Goal: Browse casually

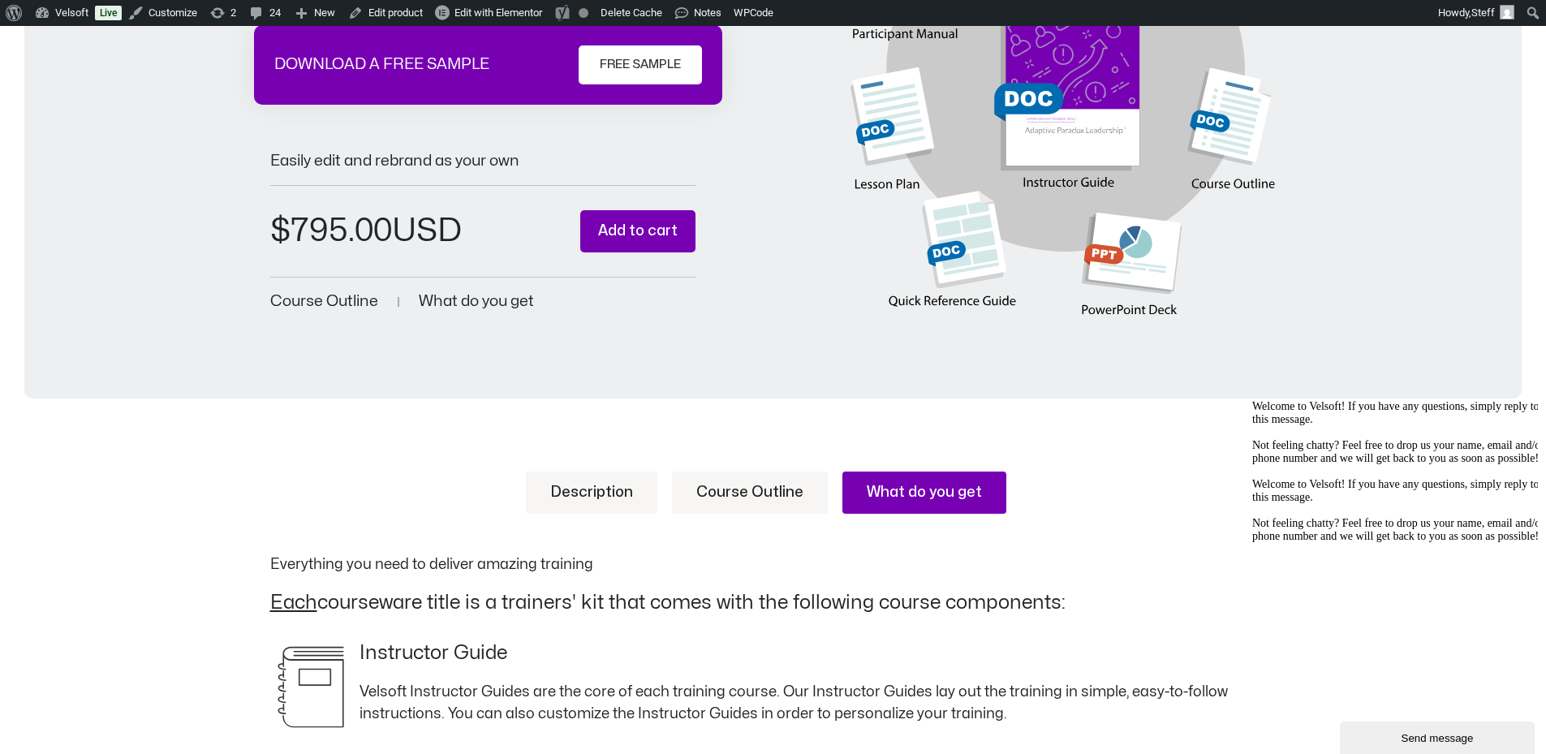
scroll to position [325, 0]
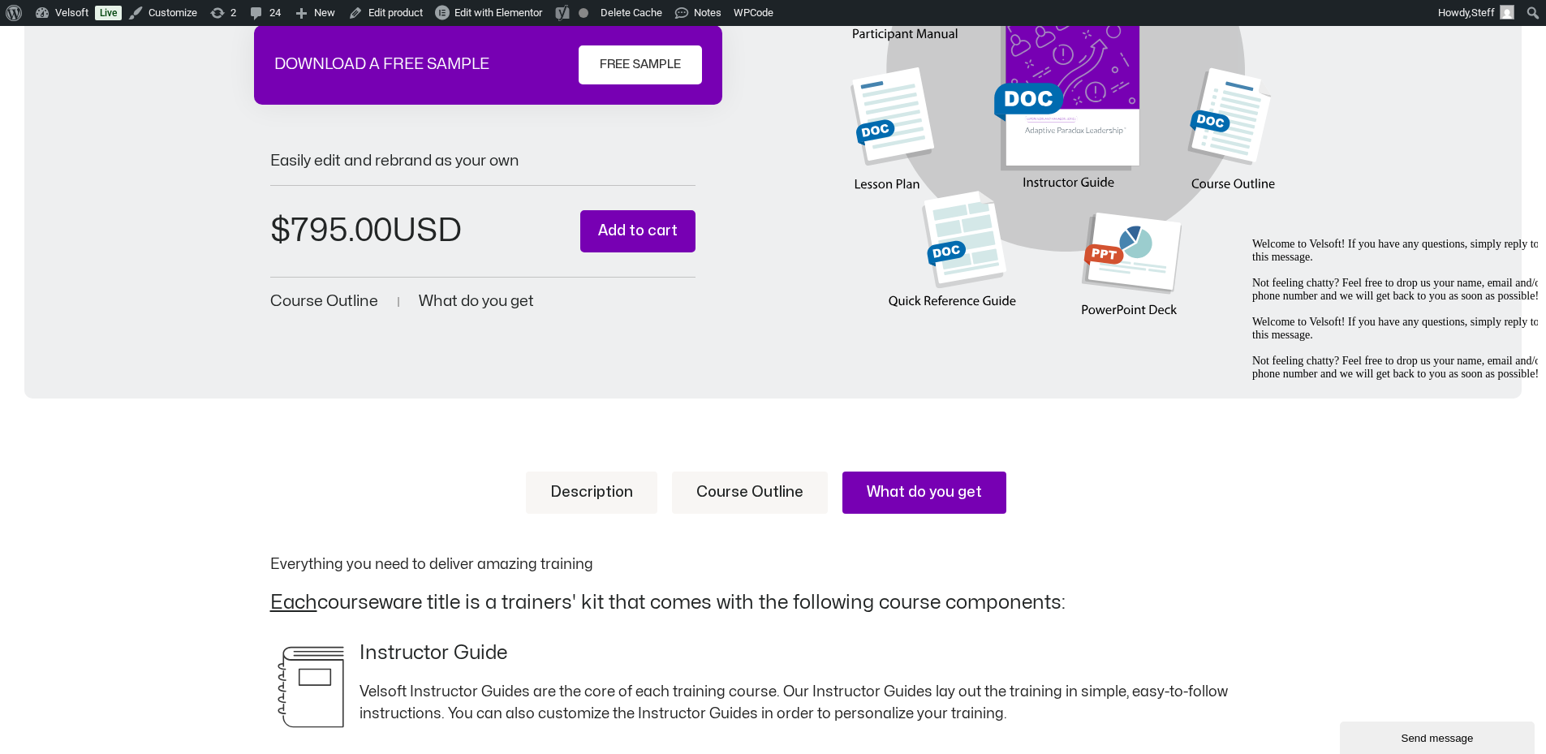
click at [602, 481] on link "Description" at bounding box center [591, 493] width 131 height 42
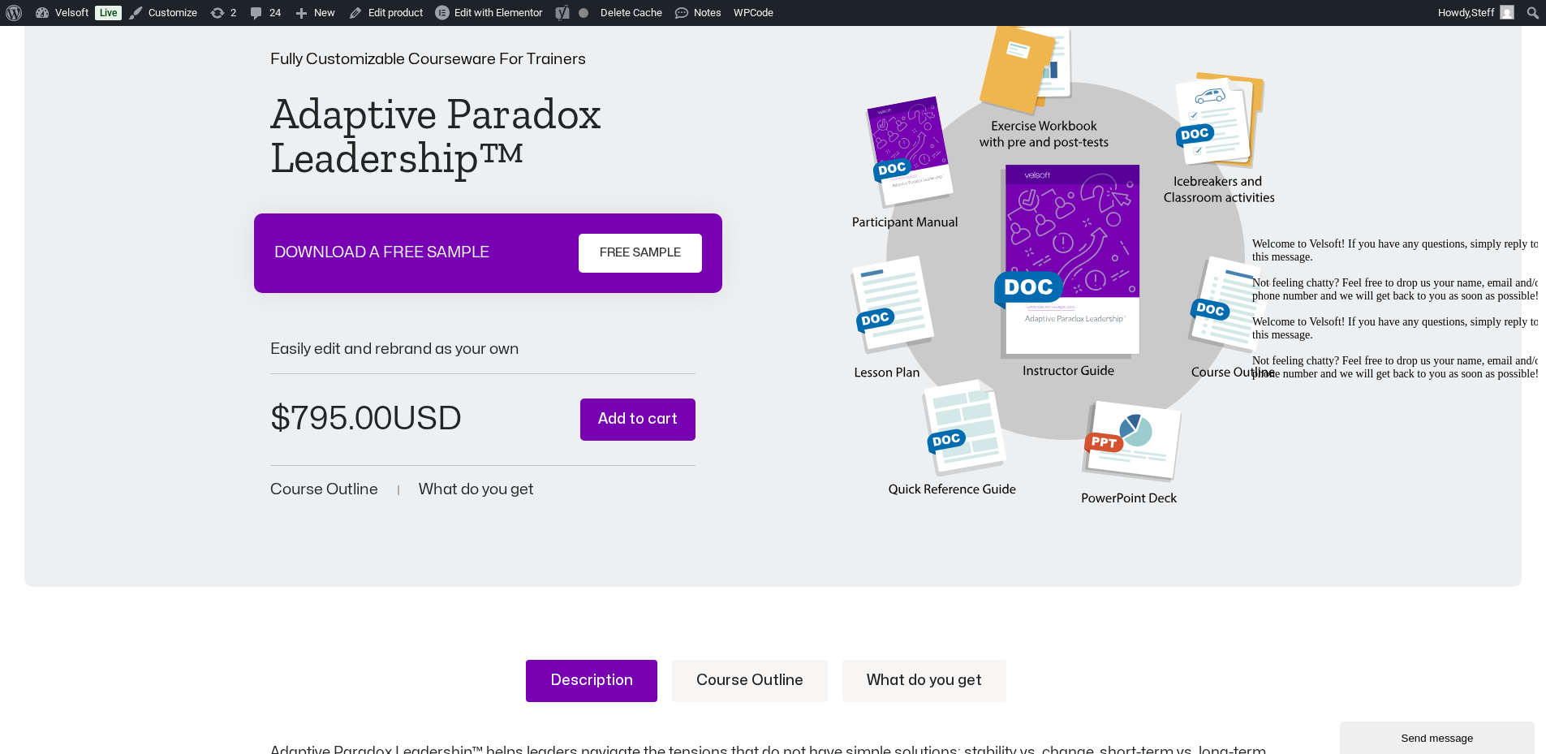
scroll to position [0, 0]
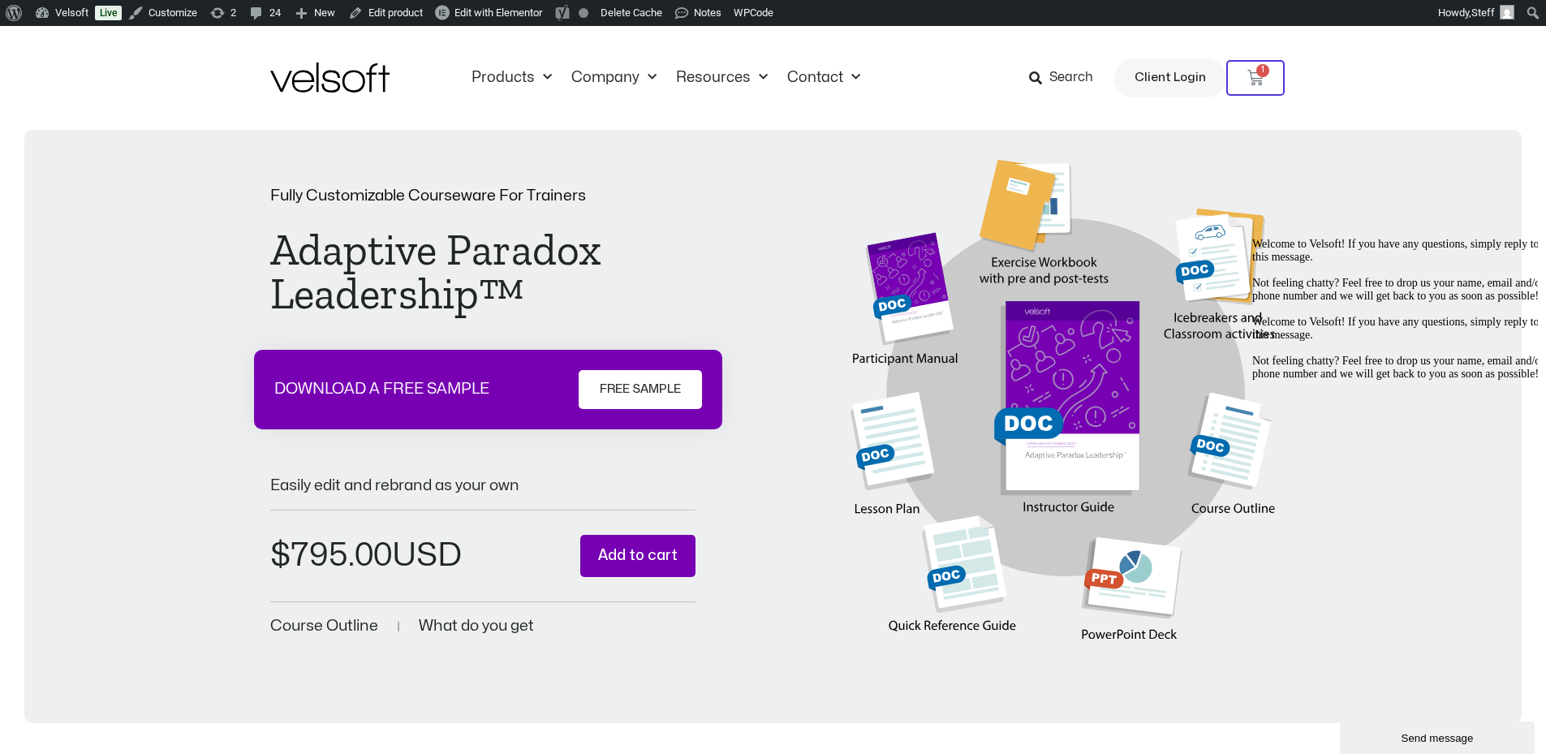
click at [1252, 238] on icon "Chat attention grabber" at bounding box center [1252, 238] width 0 height 0
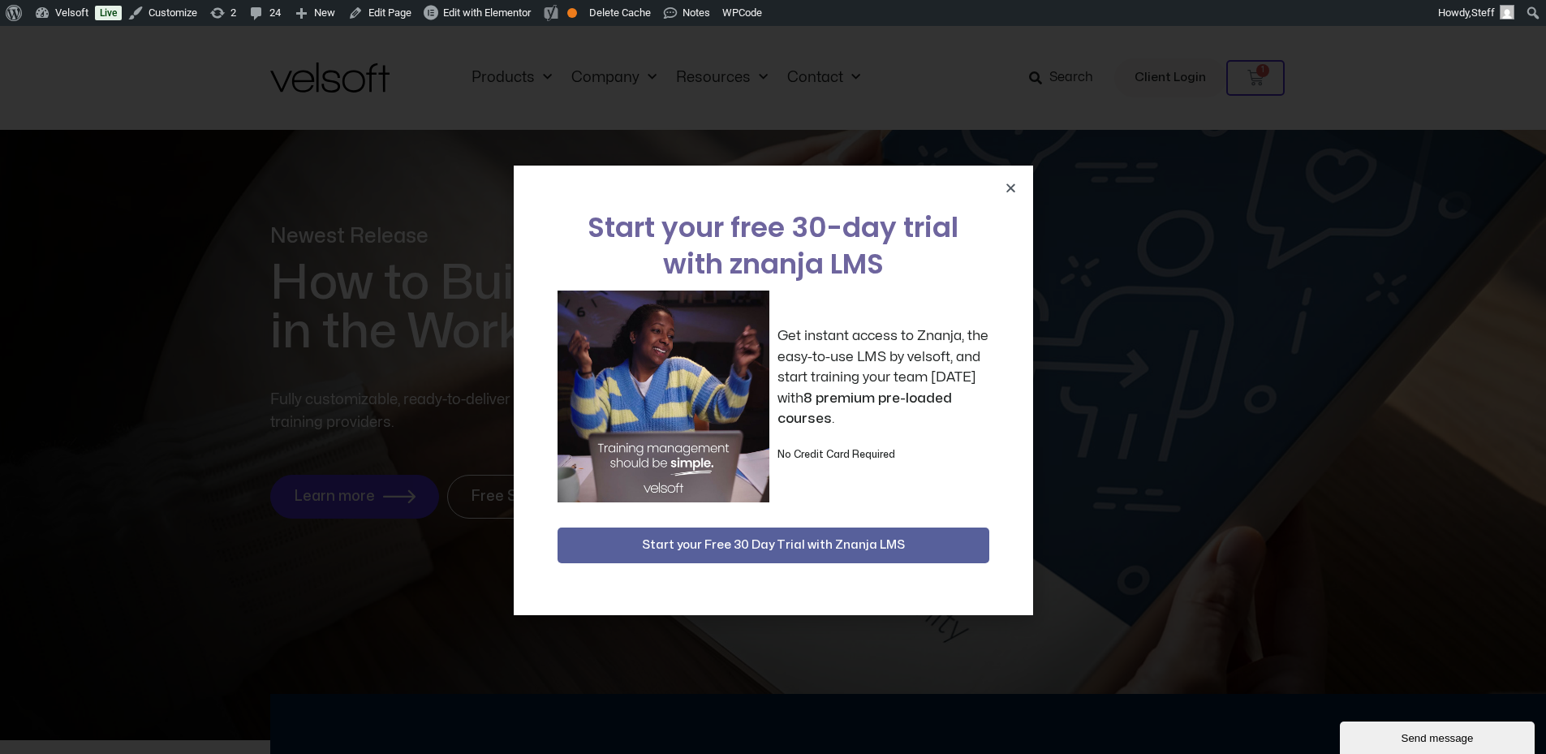
click at [1061, 217] on div "Start your free 30-day trial with znanja LMS Get instant access to Znanja, the …" at bounding box center [773, 390] width 1546 height 728
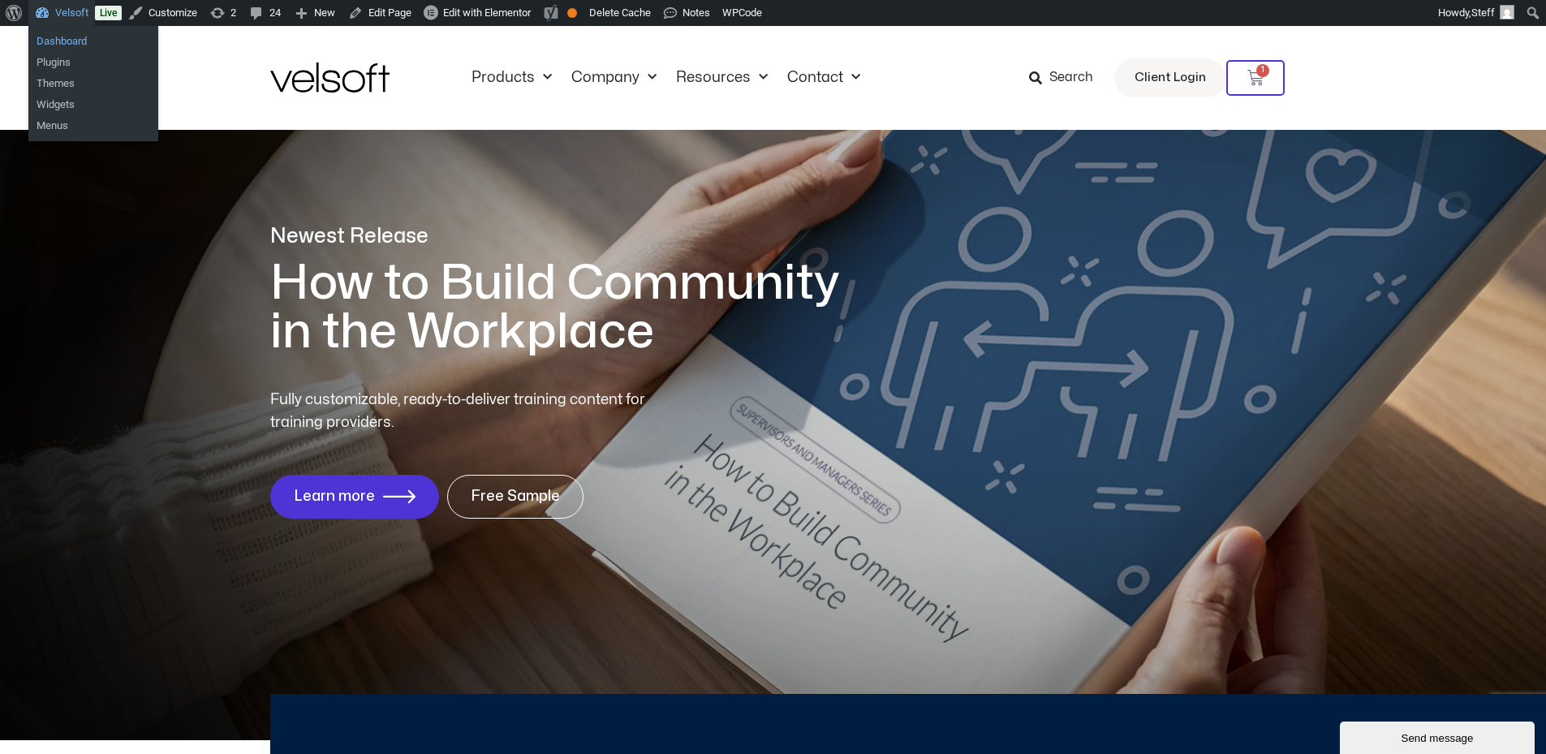
click at [78, 45] on link "Dashboard" at bounding box center [93, 41] width 130 height 21
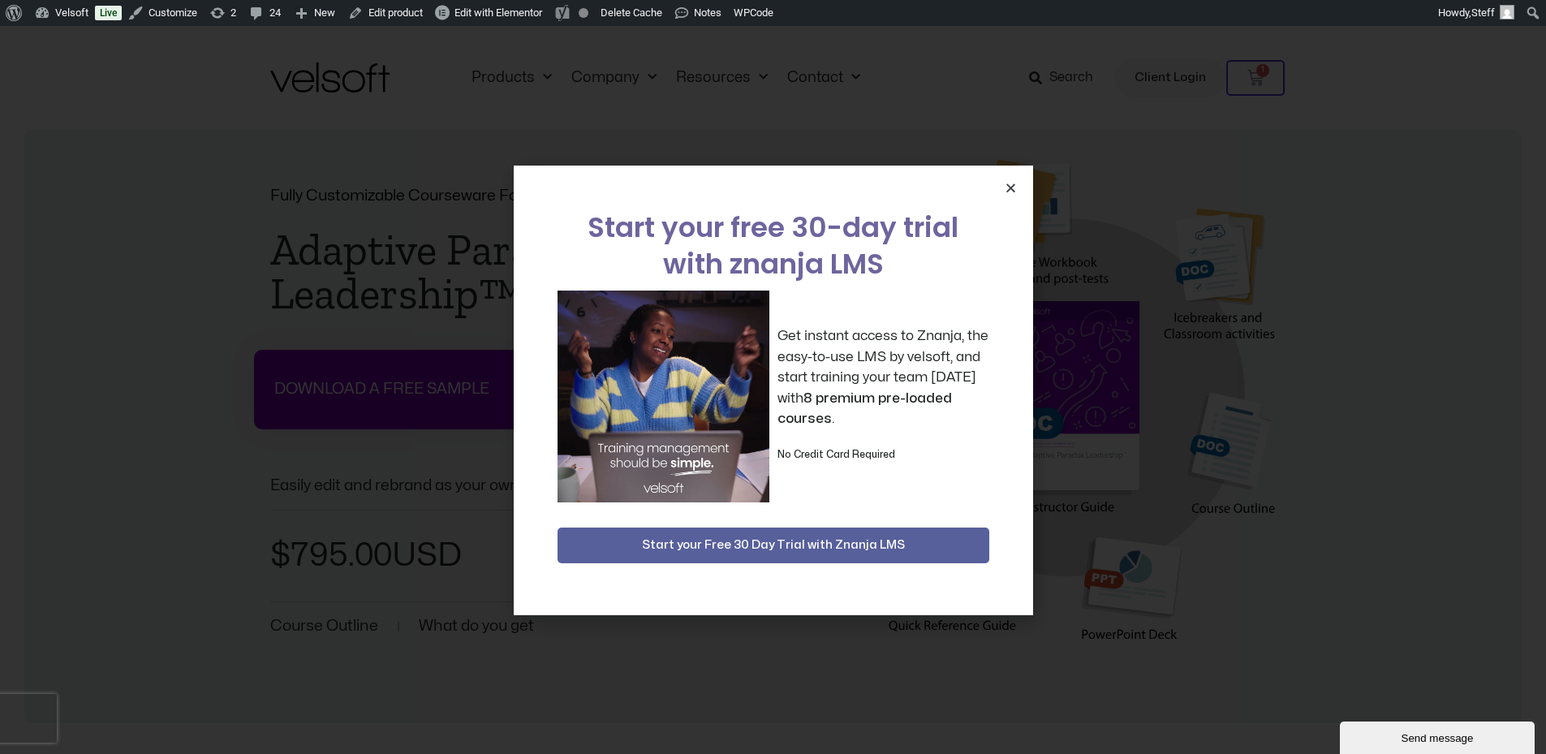
click at [1016, 188] on icon "Close" at bounding box center [1011, 188] width 12 height 12
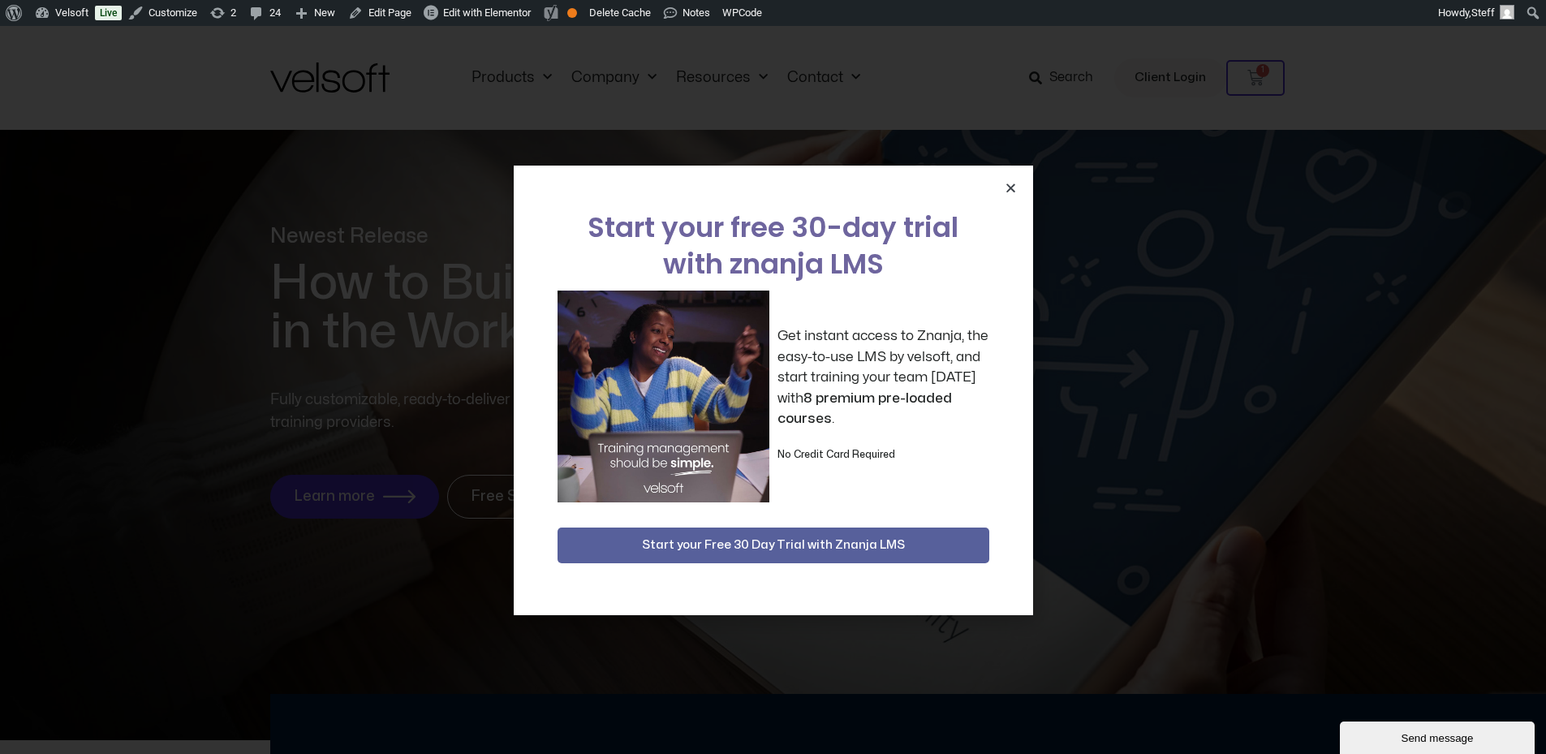
click at [1007, 192] on icon "Close" at bounding box center [1011, 188] width 12 height 12
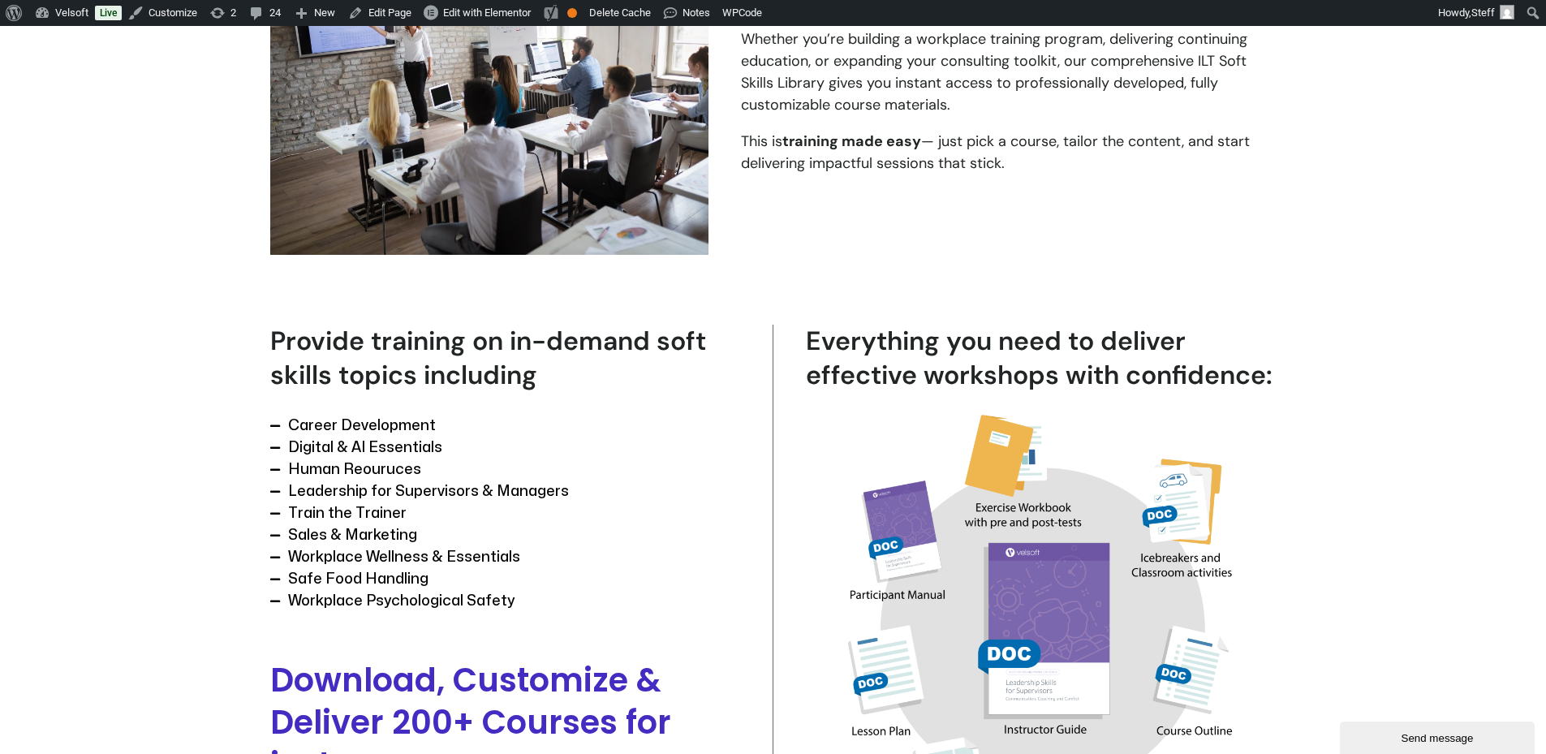
scroll to position [1055, 0]
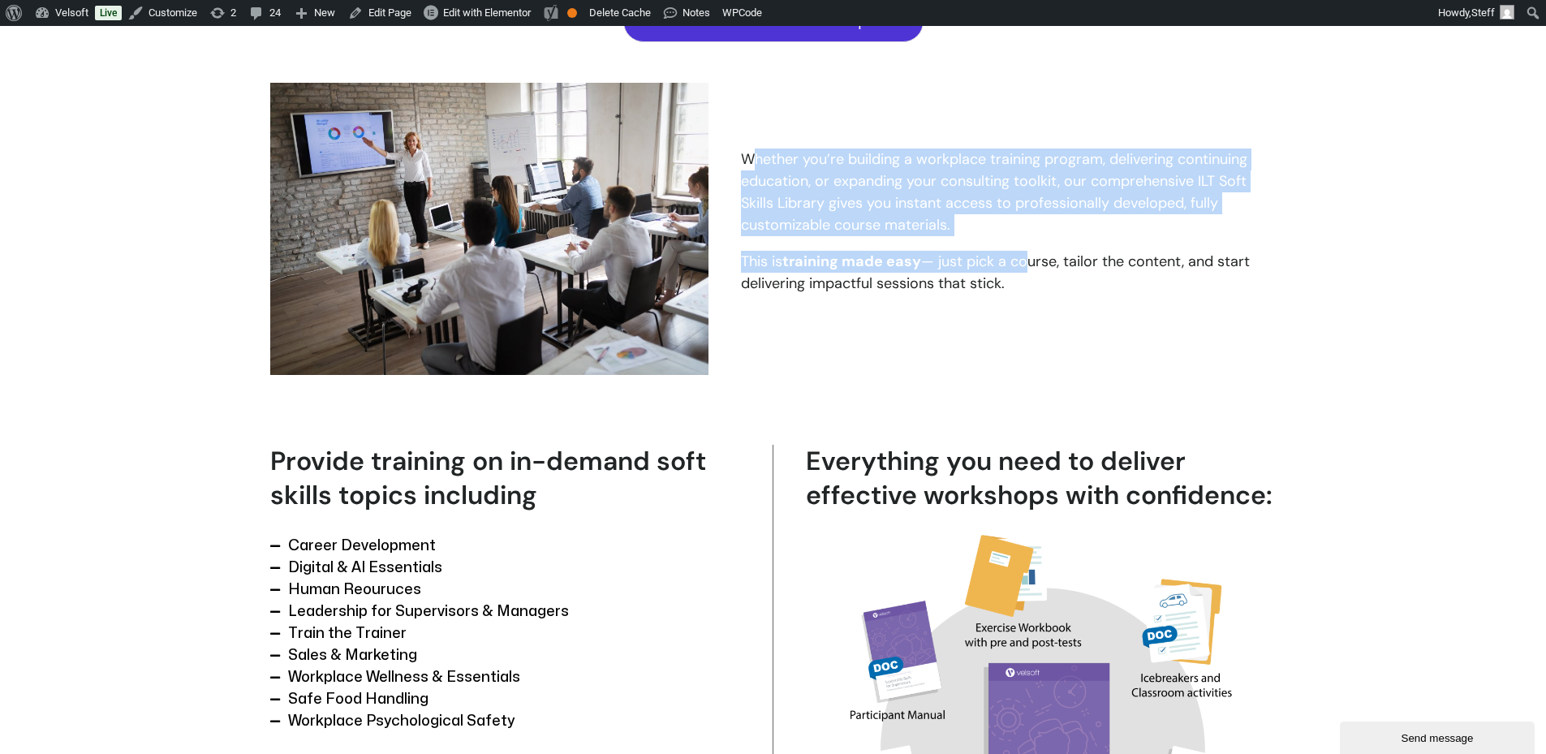
drag, startPoint x: 1028, startPoint y: 261, endPoint x: 754, endPoint y: 162, distance: 290.6
click at [754, 162] on div "Whether you’re building a workplace training program, delivering continuing edu…" at bounding box center [1008, 222] width 535 height 146
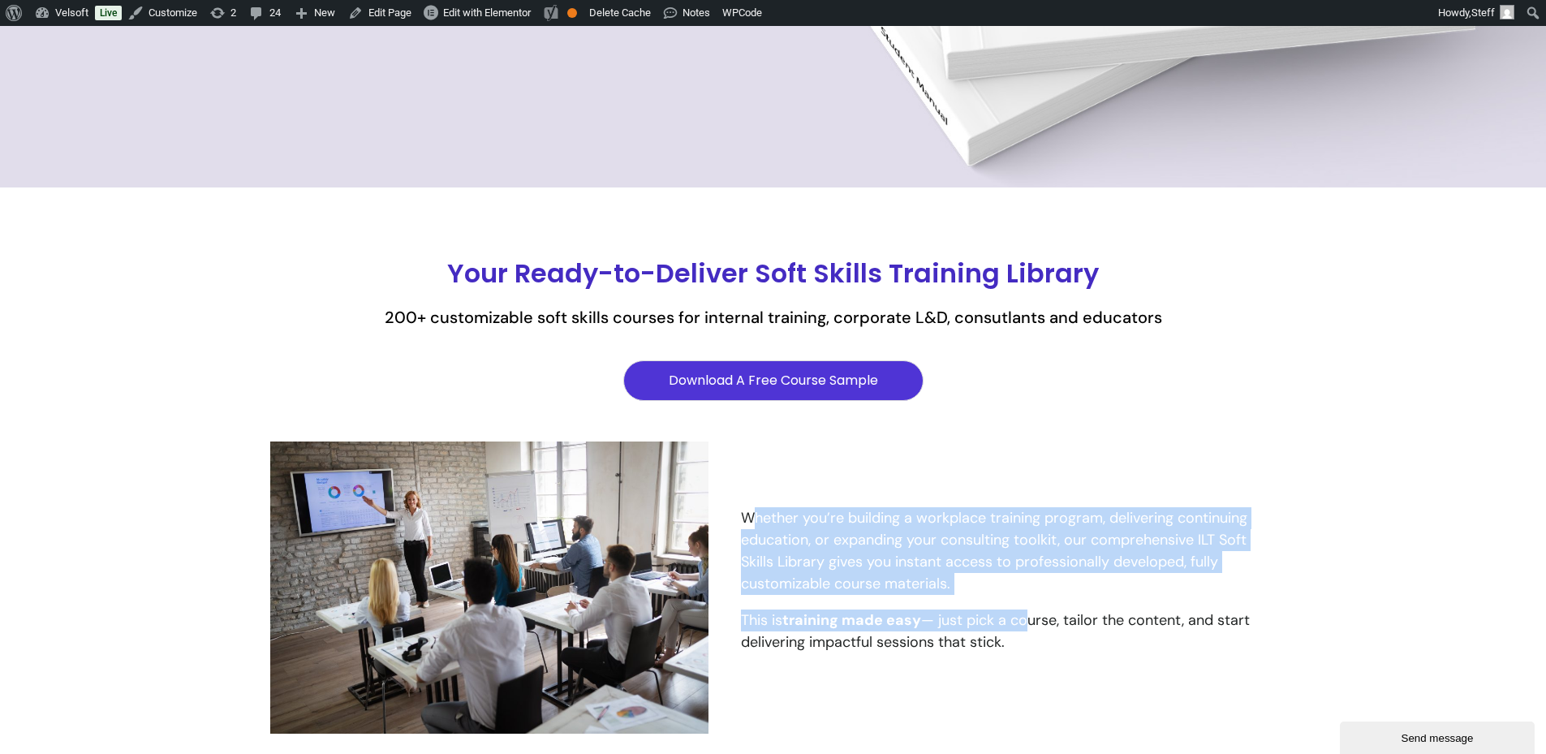
scroll to position [649, 0]
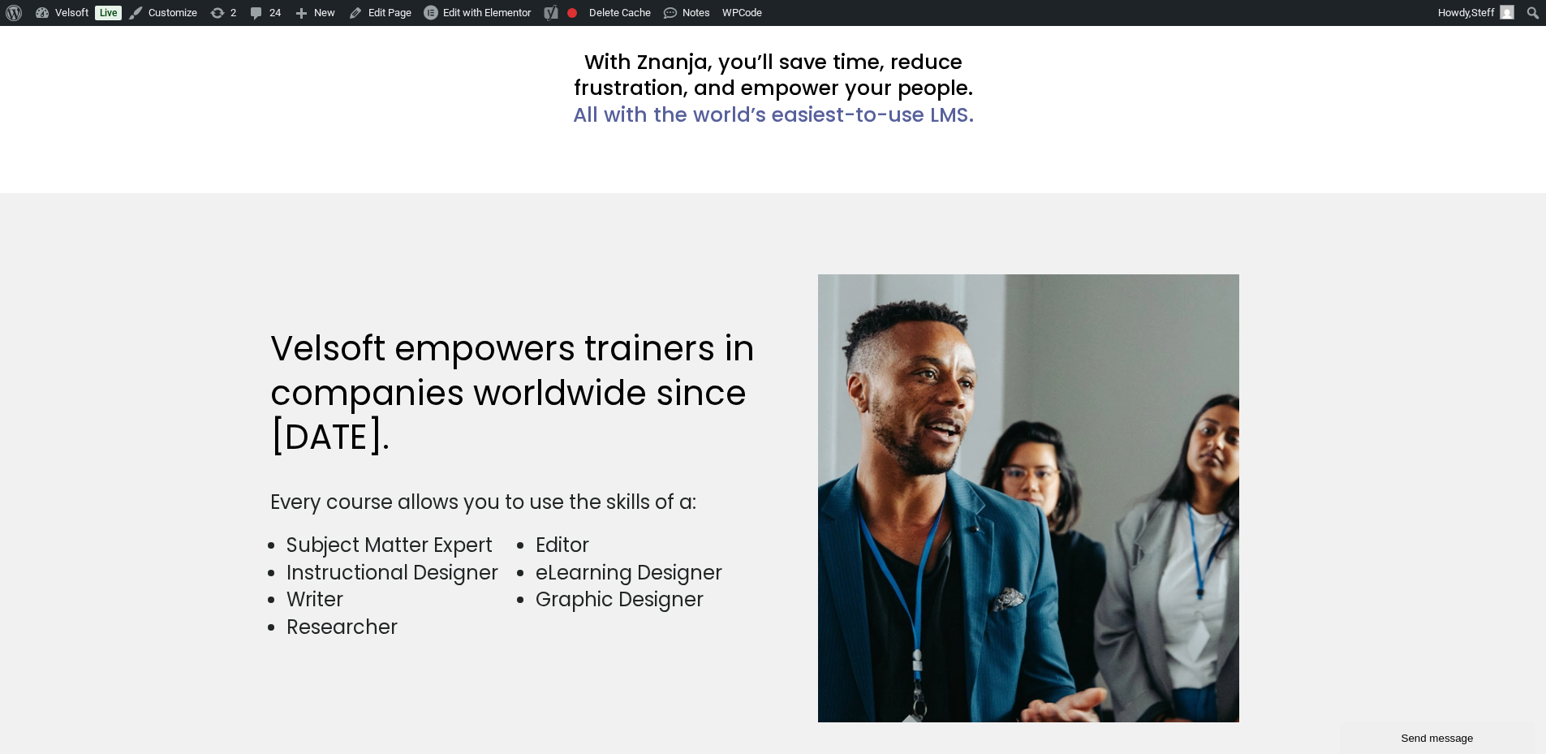
scroll to position [4058, 0]
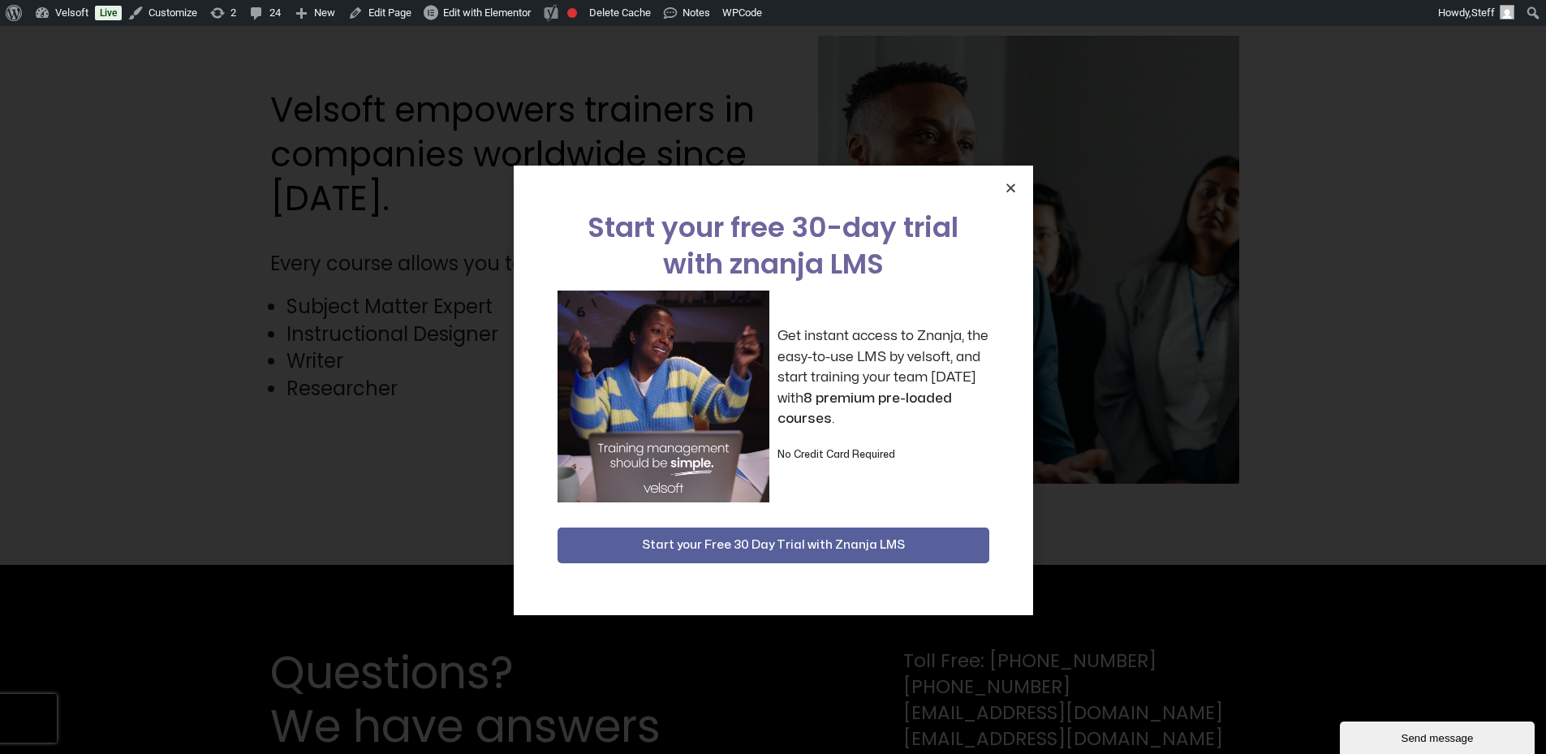
click at [1015, 188] on icon "Close" at bounding box center [1011, 188] width 12 height 12
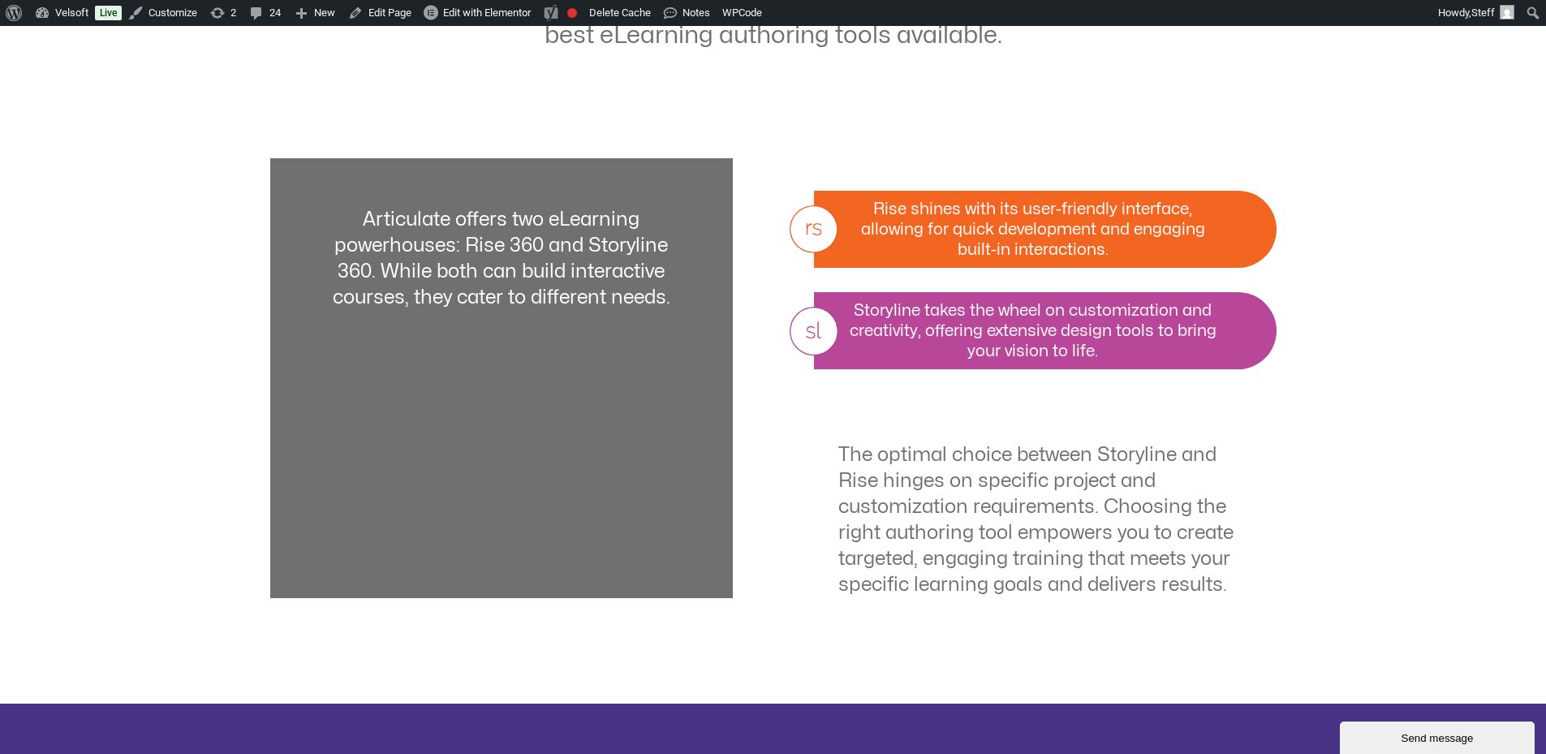
scroll to position [1299, 0]
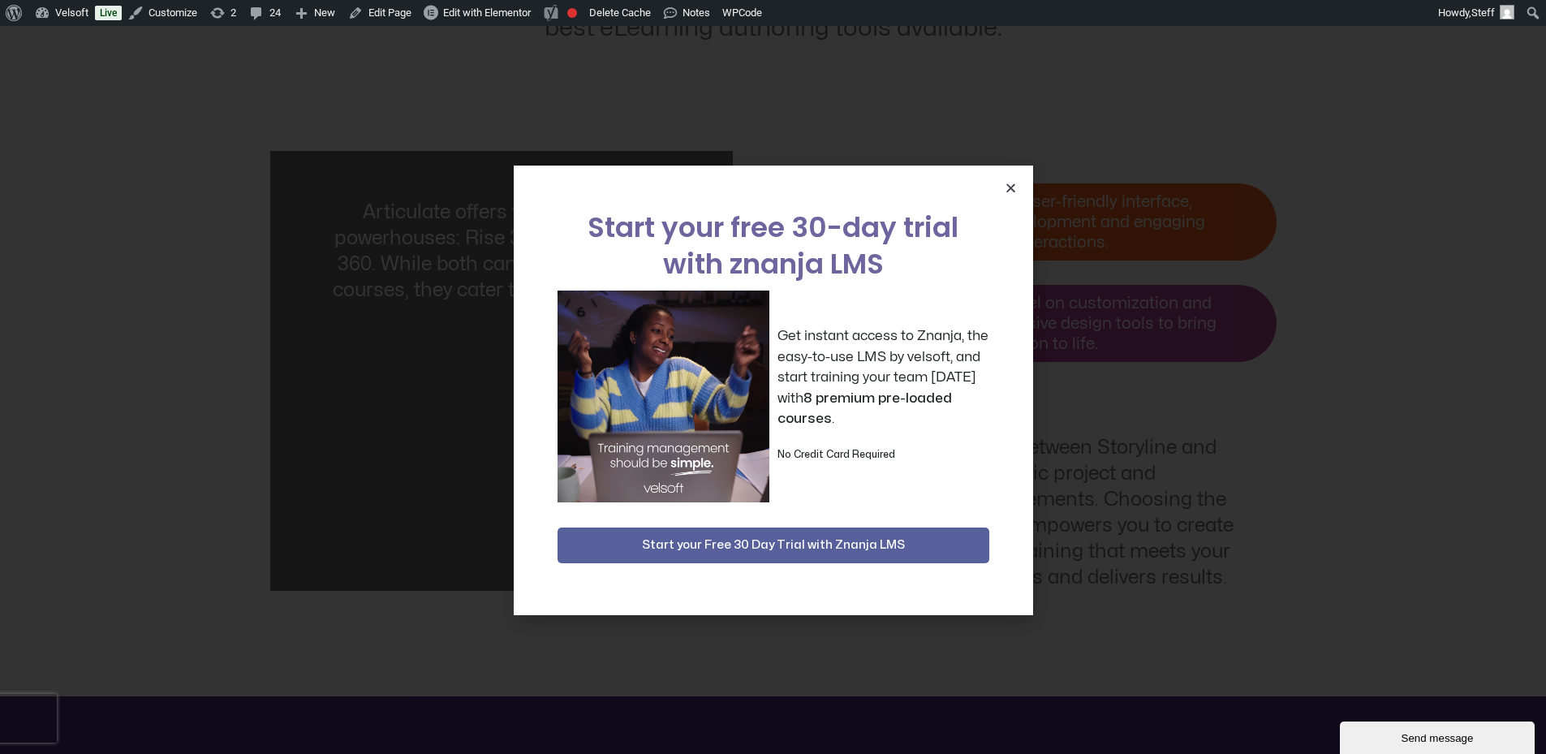
click at [1011, 182] on icon "Close" at bounding box center [1011, 188] width 12 height 12
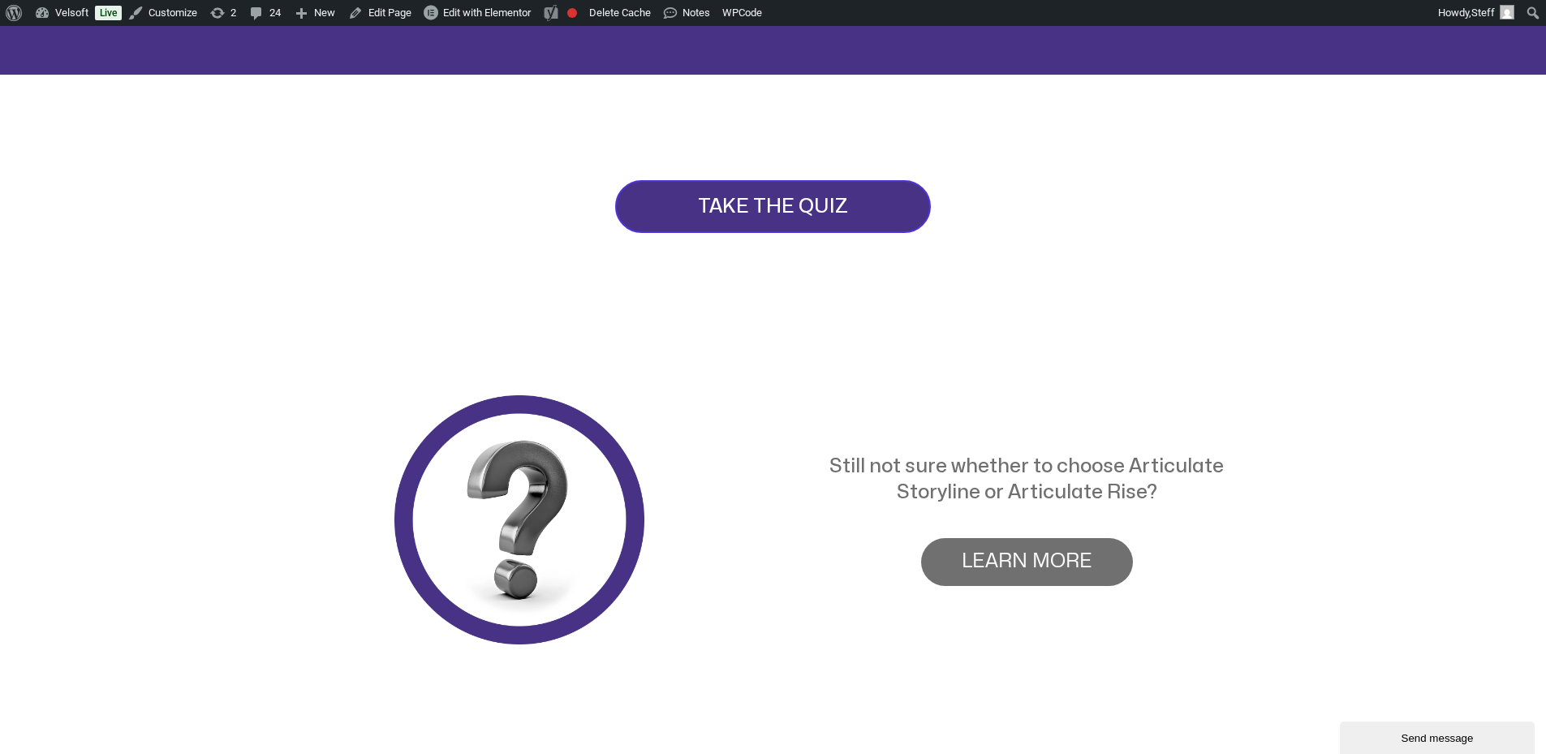
scroll to position [2597, 0]
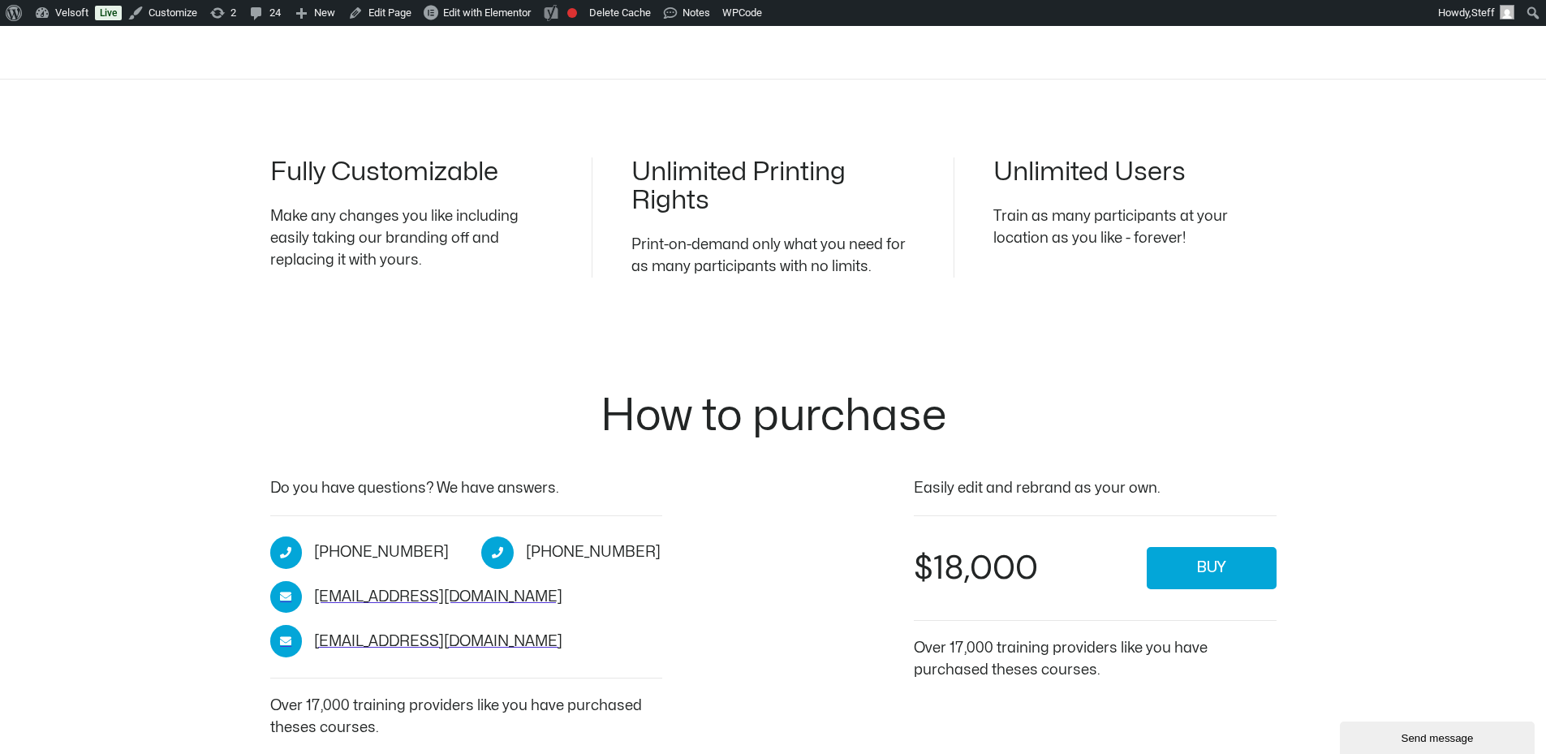
scroll to position [2435, 0]
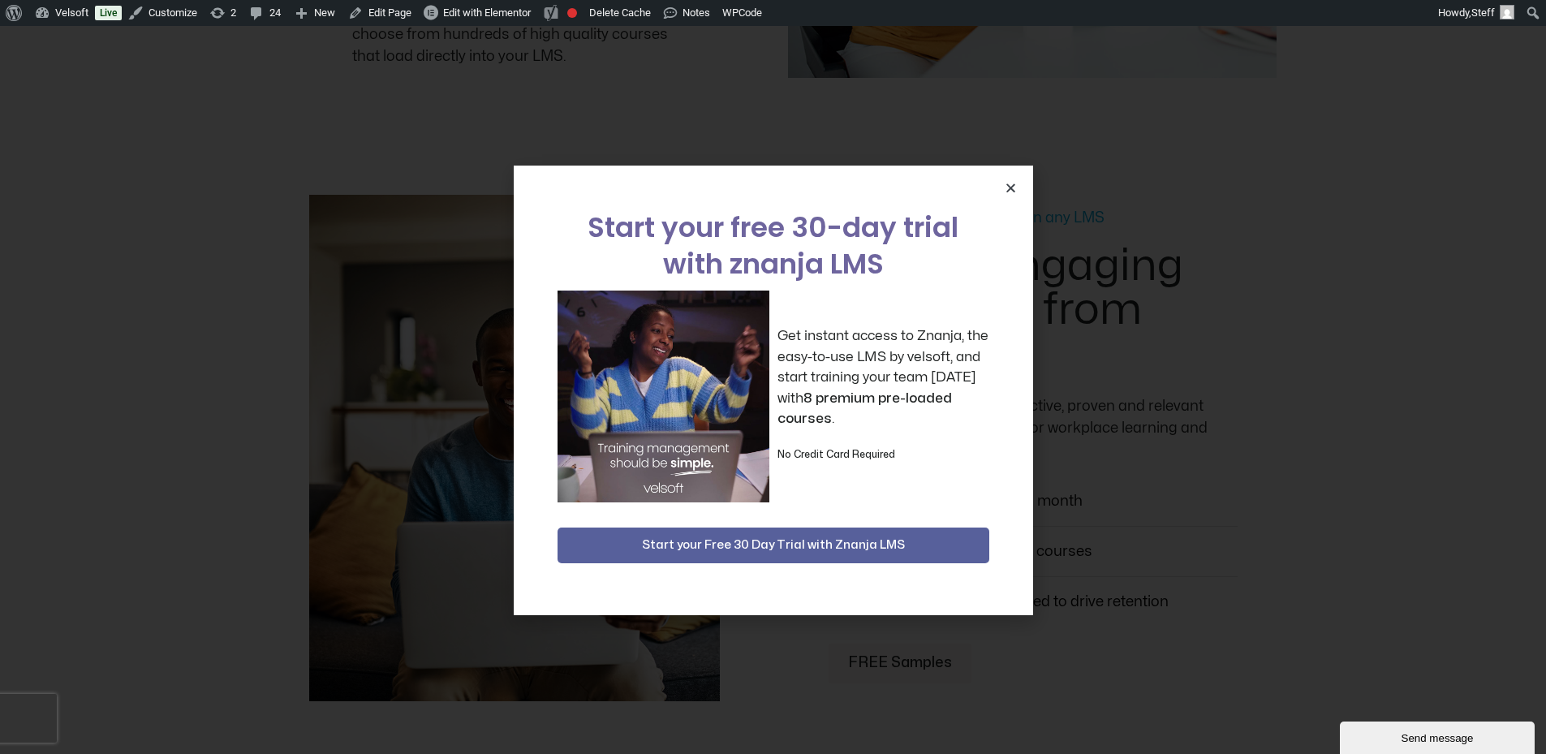
click at [1016, 183] on icon "Close" at bounding box center [1011, 188] width 12 height 12
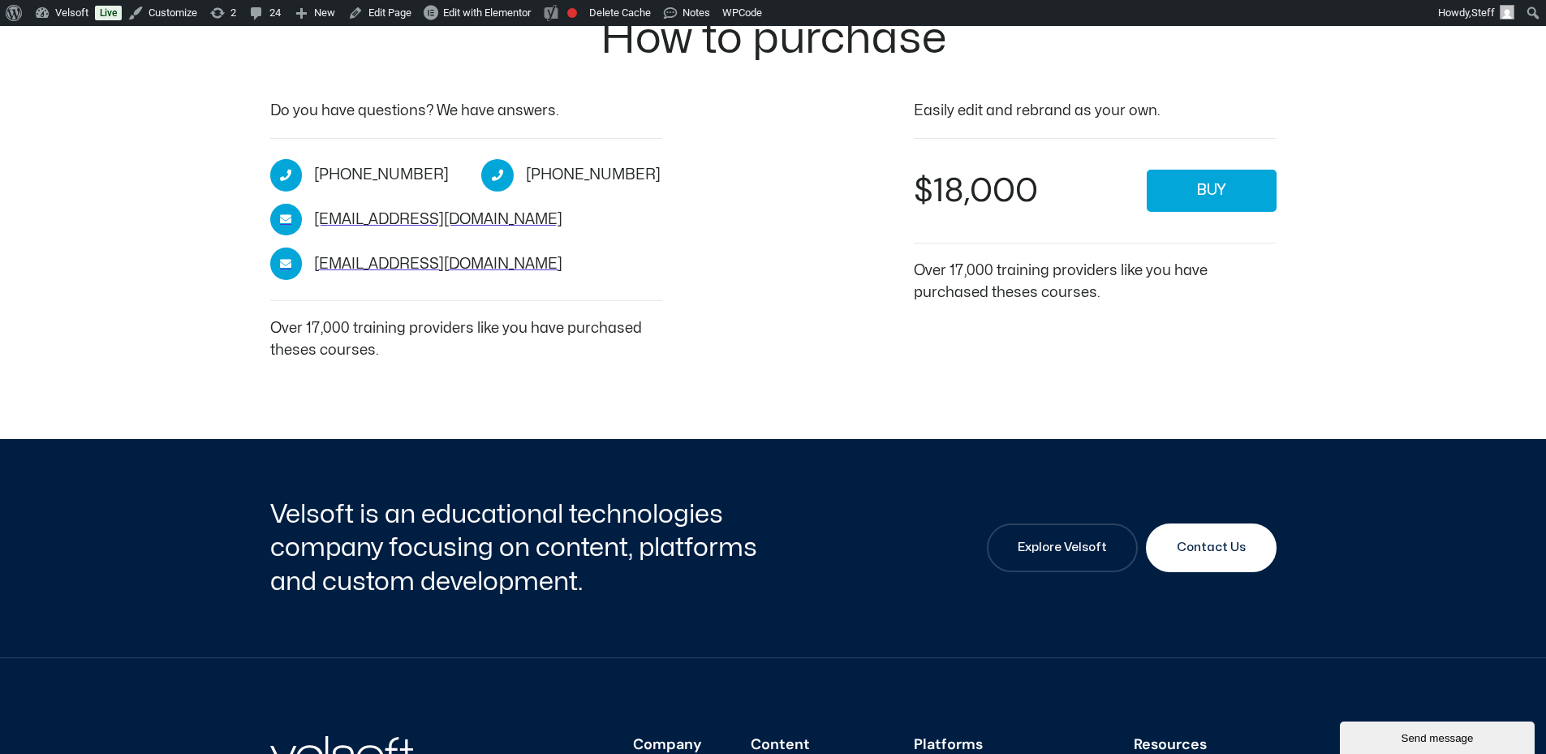
scroll to position [2841, 0]
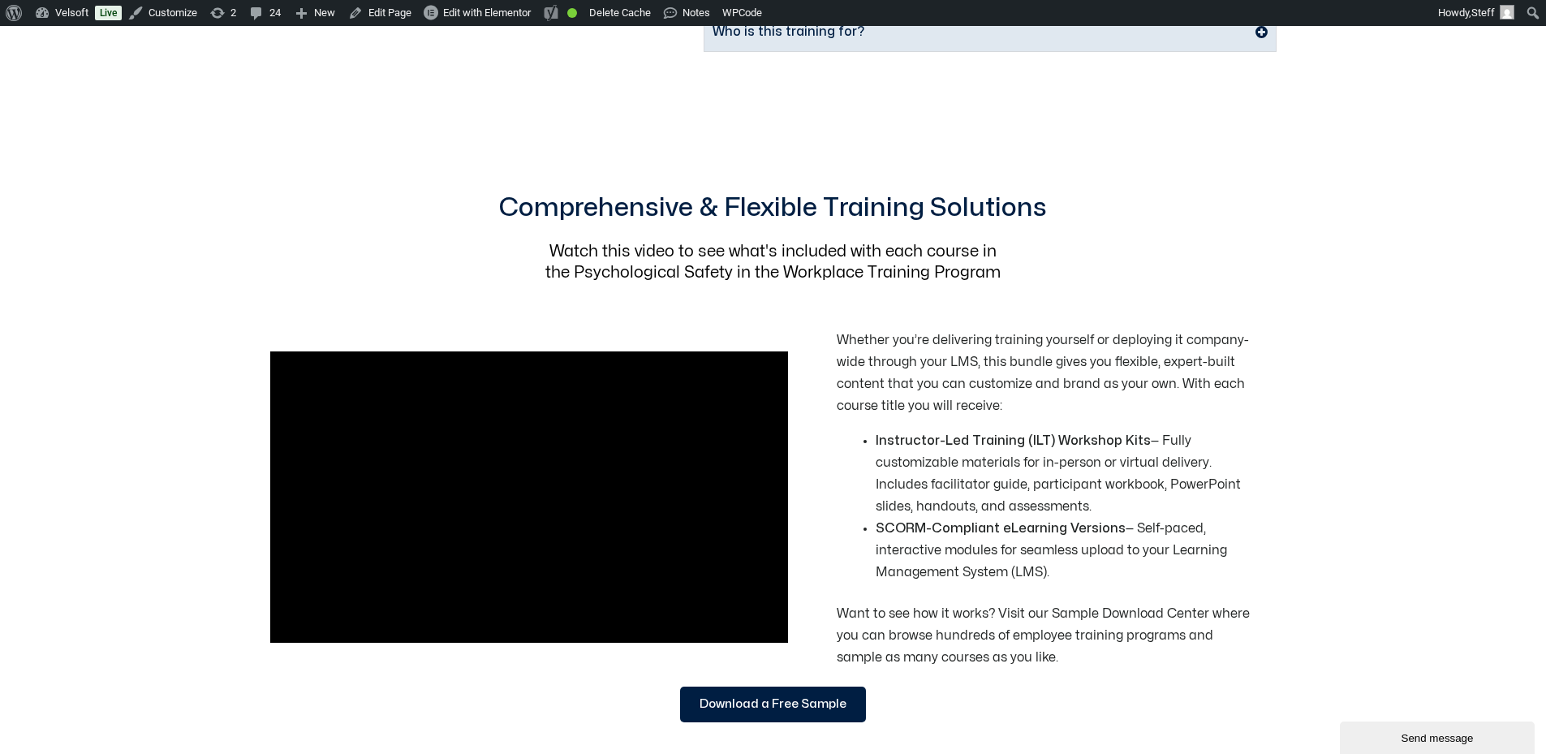
scroll to position [1867, 0]
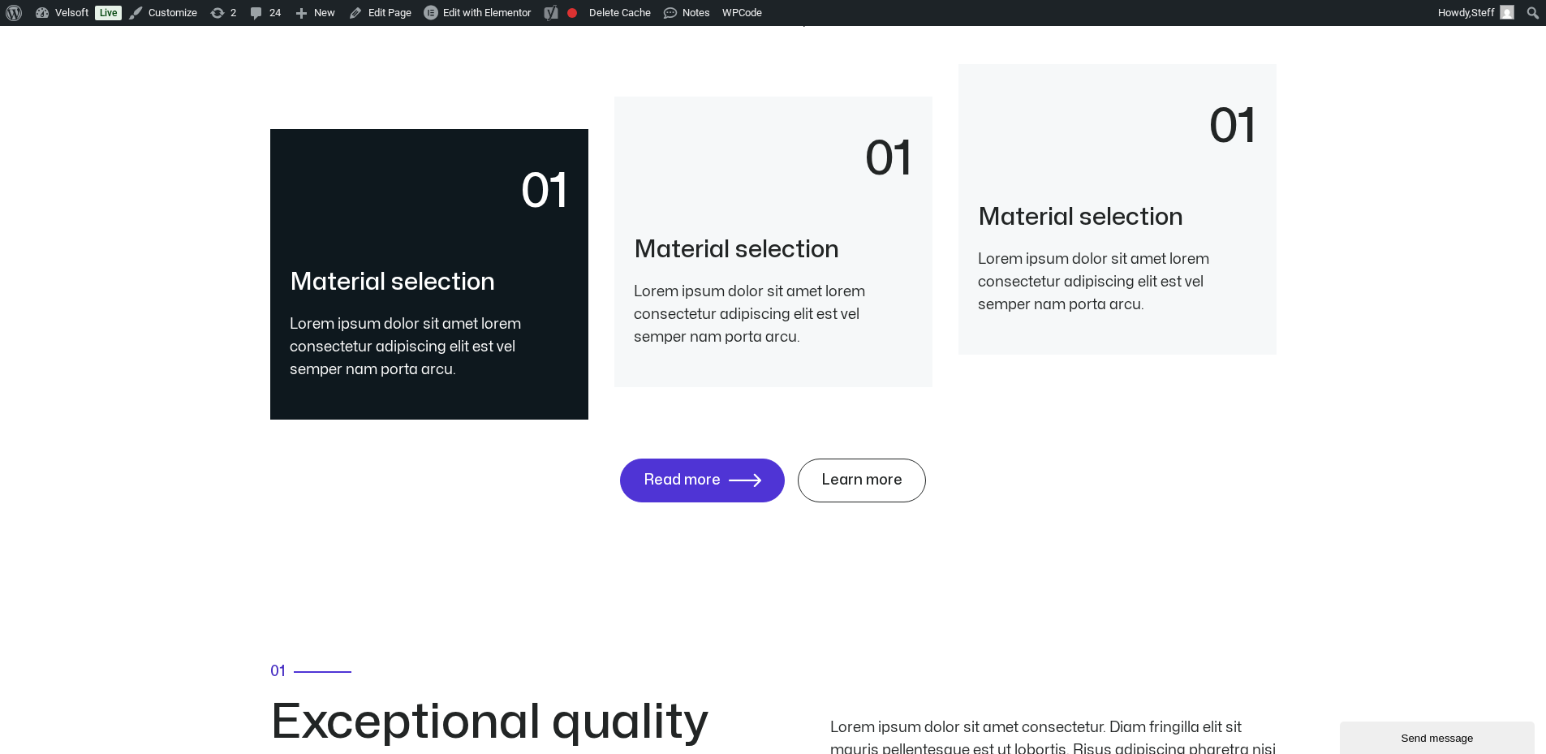
scroll to position [3409, 0]
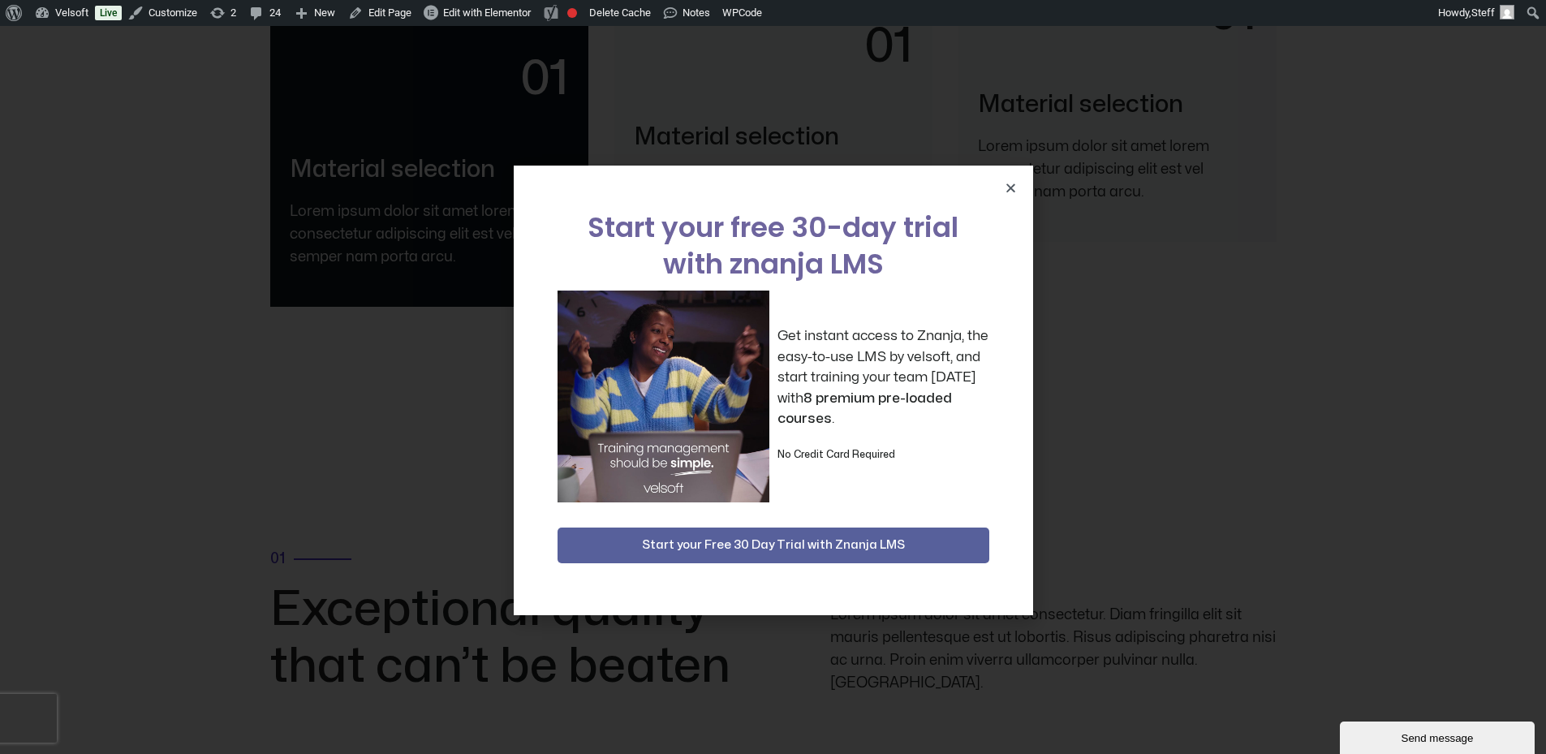
click at [1017, 191] on div "Start your free 30-day trial with znanja LMS Get instant access to Znanja, the …" at bounding box center [773, 391] width 519 height 450
click at [1014, 191] on icon "Close" at bounding box center [1011, 188] width 12 height 12
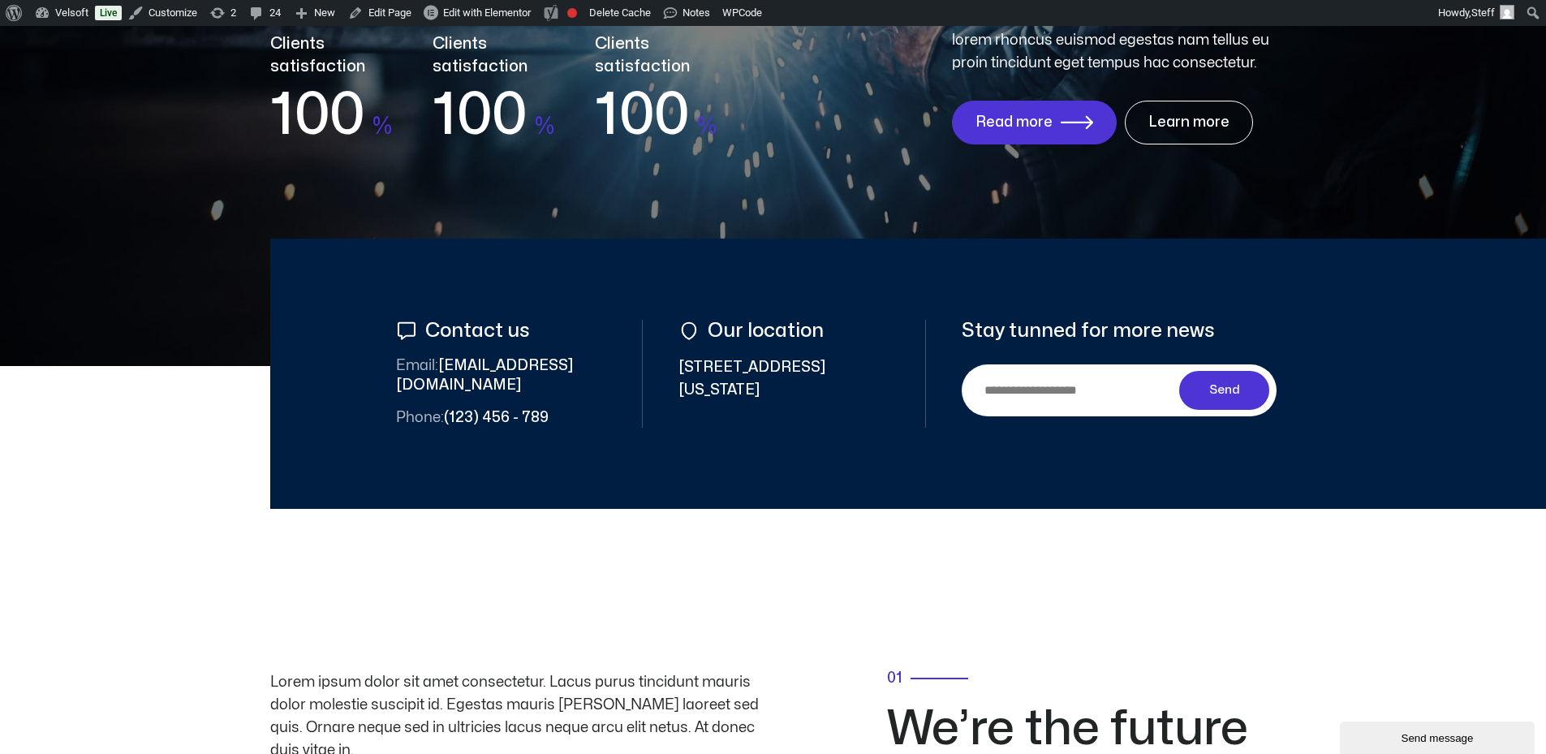
scroll to position [0, 0]
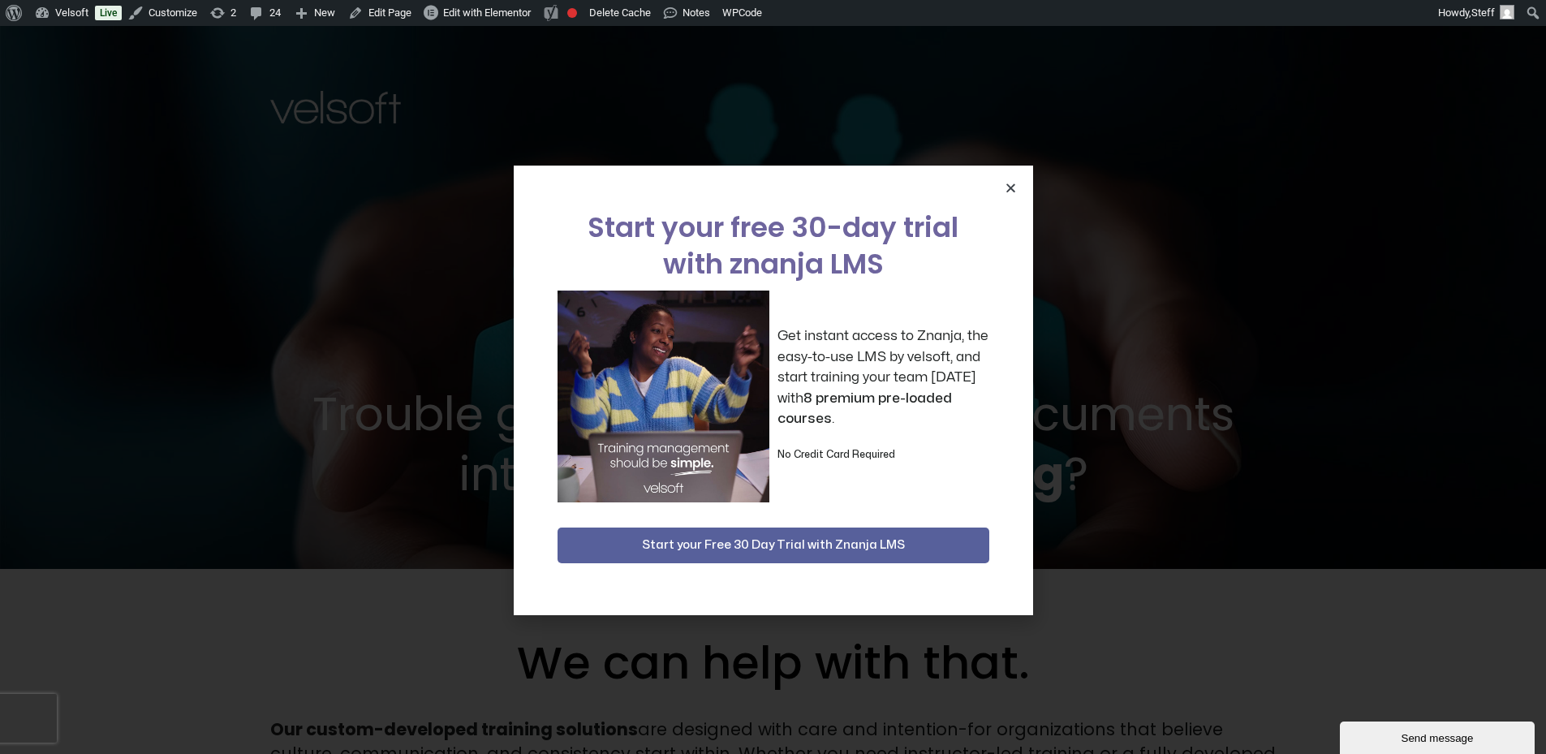
click at [1013, 189] on icon "Close" at bounding box center [1011, 188] width 12 height 12
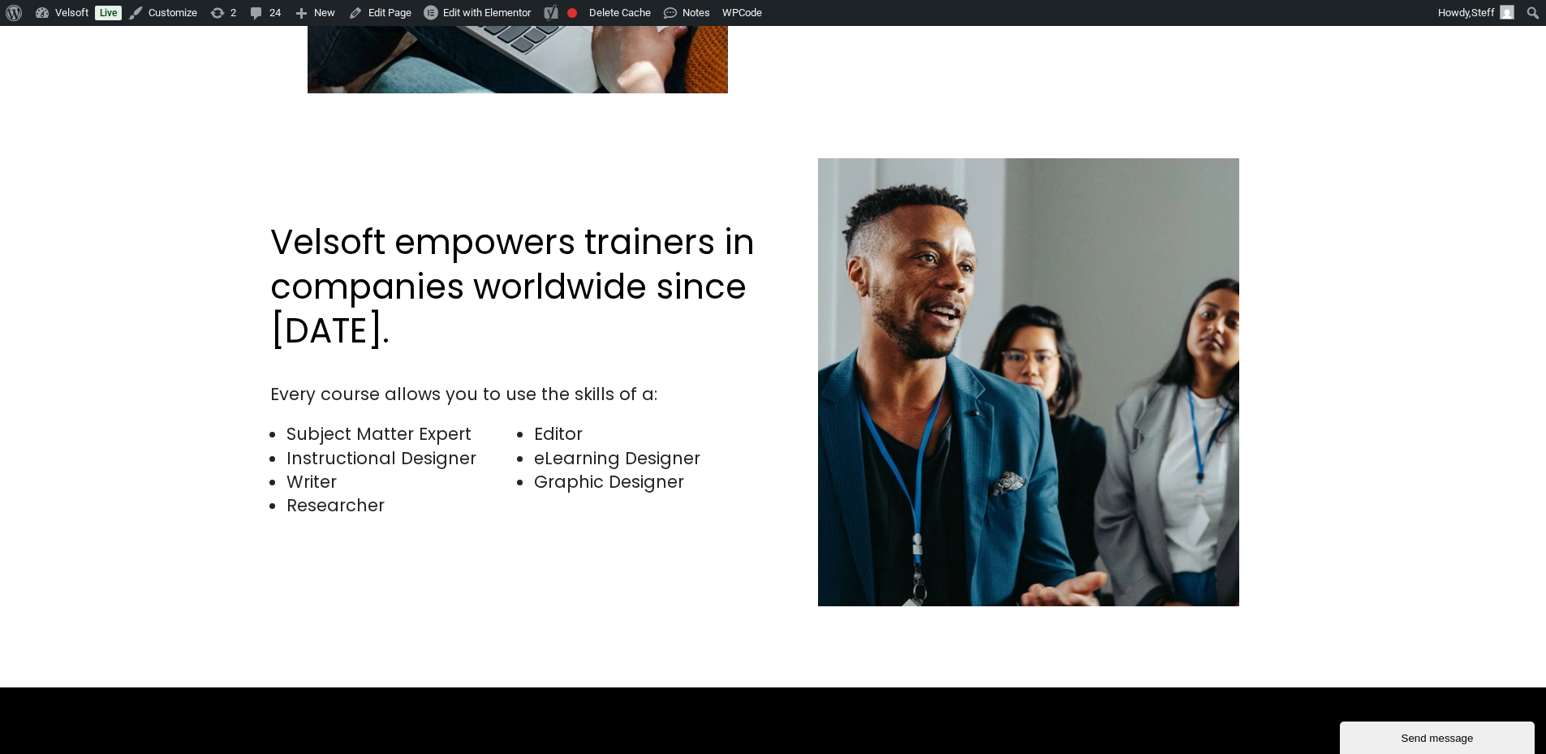
scroll to position [4291, 0]
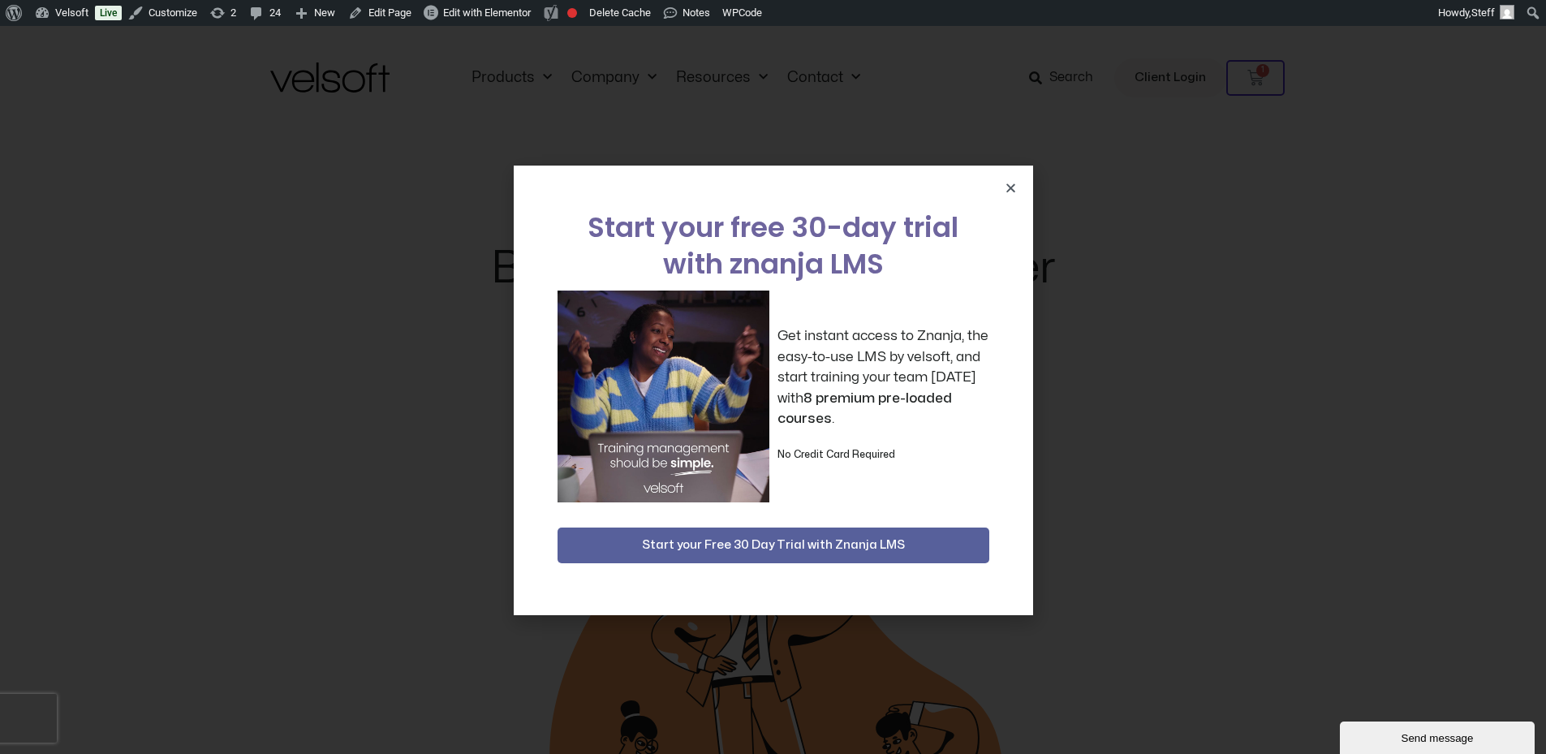
click at [1002, 186] on div "Start your free 30-day trial with znanja LMS Get instant access to Znanja, the …" at bounding box center [773, 391] width 519 height 450
click at [1018, 189] on div "Start your free 30-day trial with znanja LMS Get instant access to Znanja, the …" at bounding box center [773, 391] width 519 height 450
click at [1012, 187] on icon "Close" at bounding box center [1011, 188] width 12 height 12
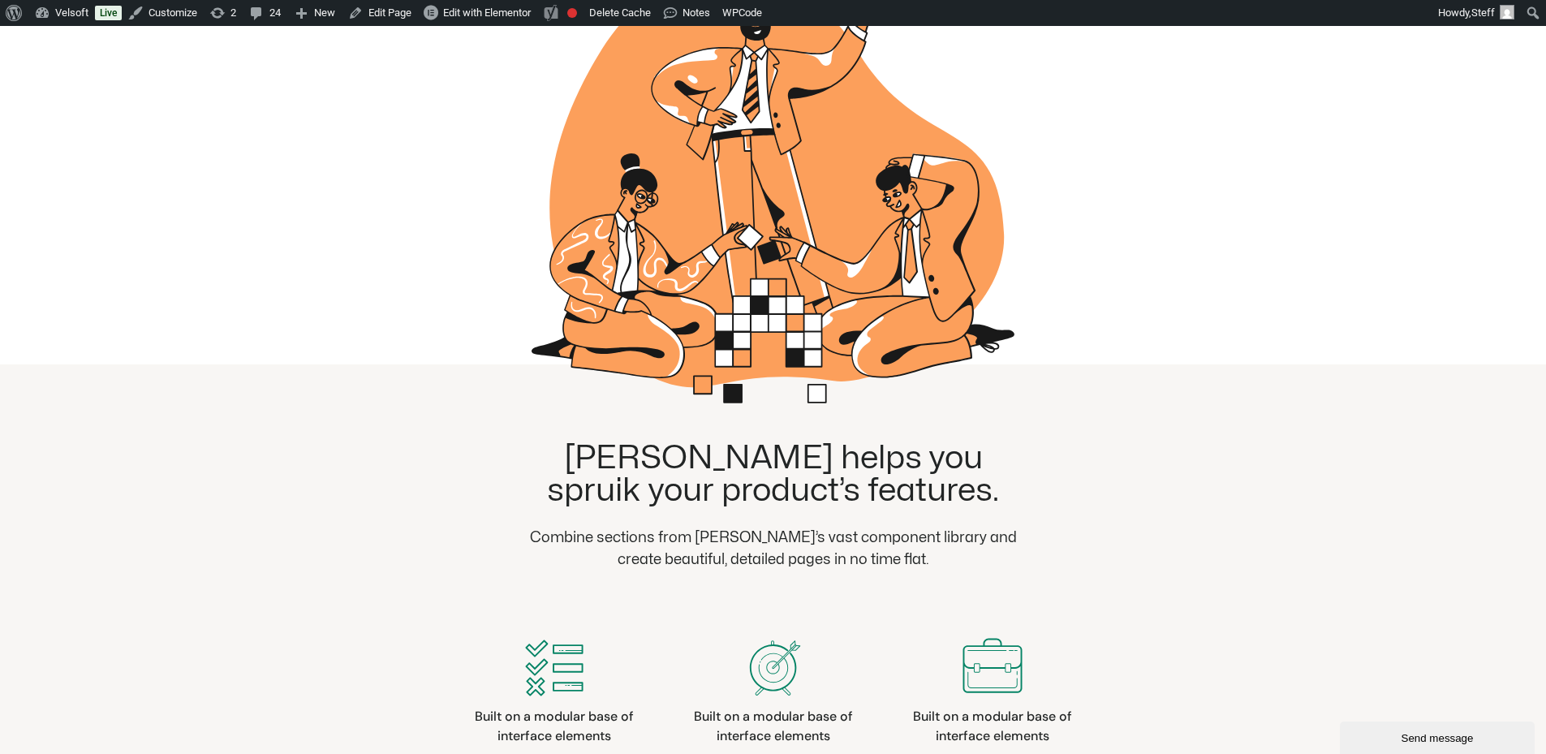
scroll to position [406, 0]
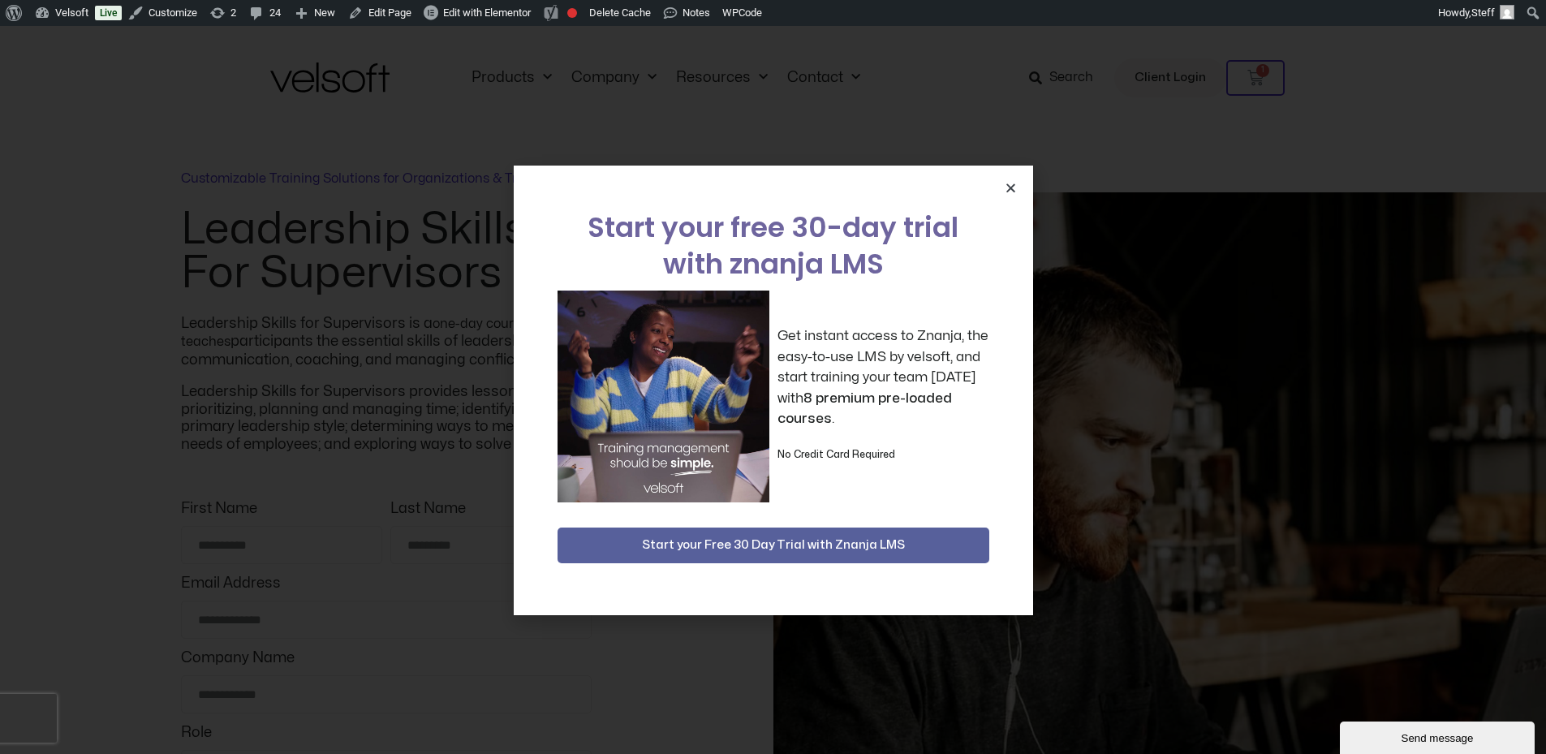
click at [1009, 187] on icon "Close" at bounding box center [1011, 188] width 12 height 12
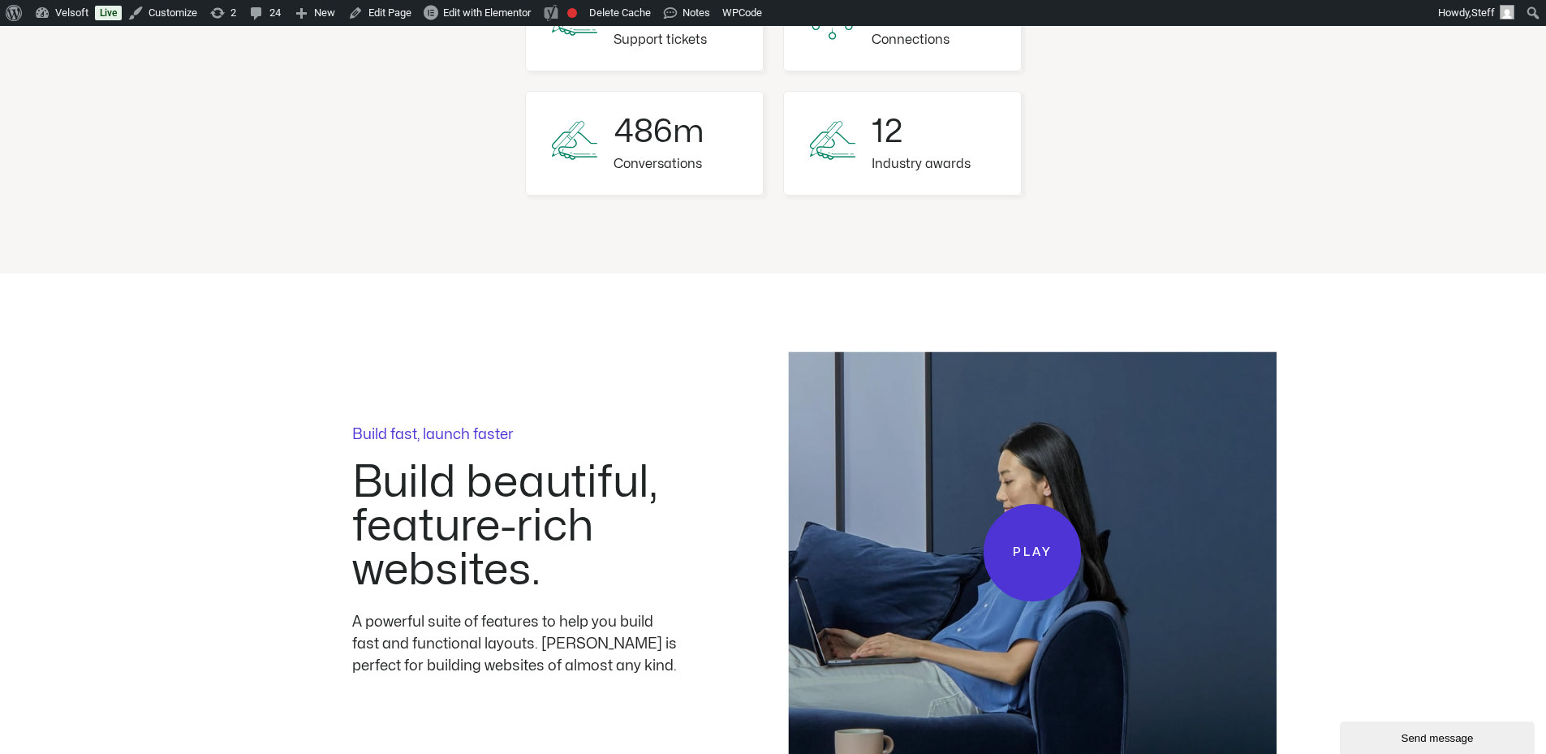
scroll to position [1380, 0]
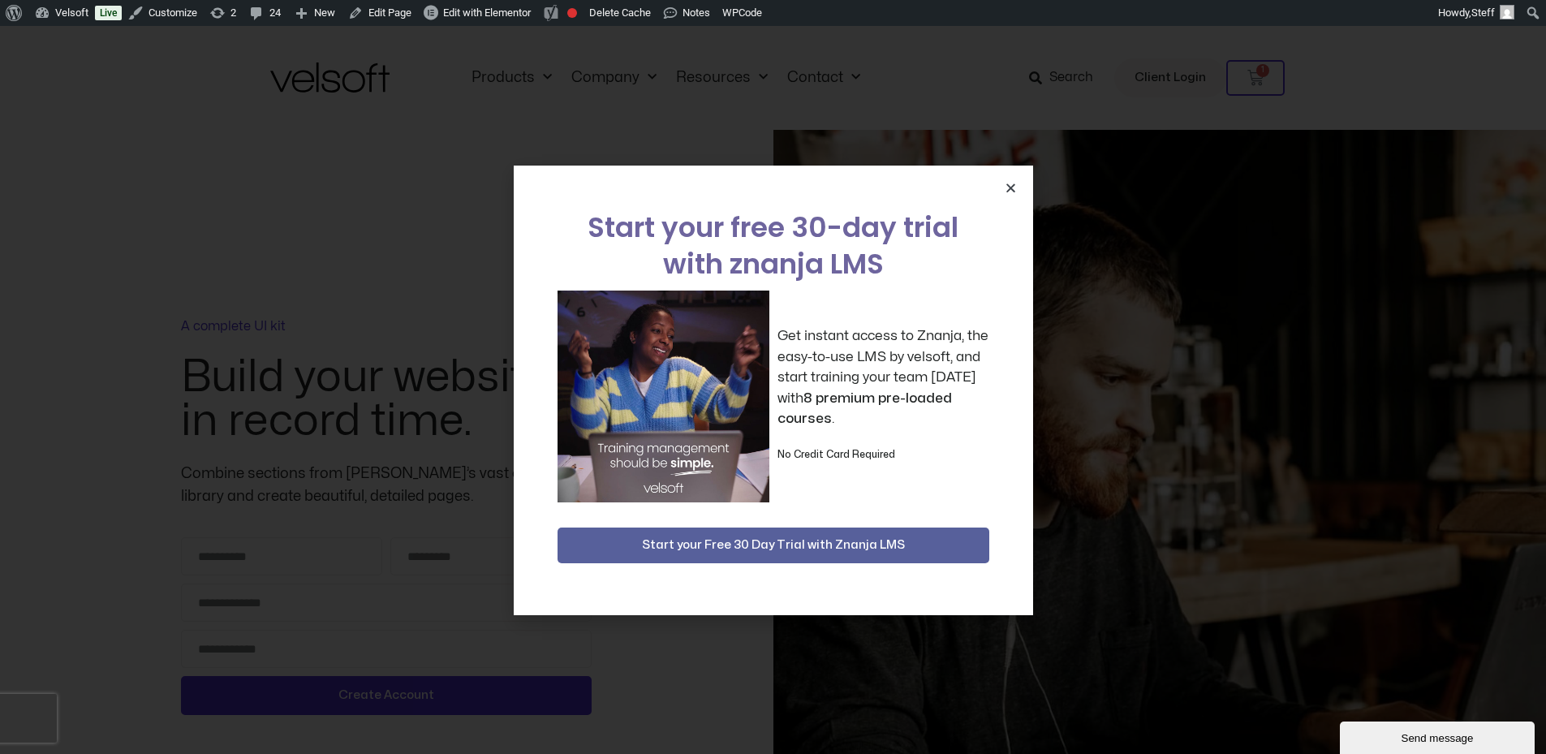
click at [1007, 189] on icon "Close" at bounding box center [1011, 188] width 12 height 12
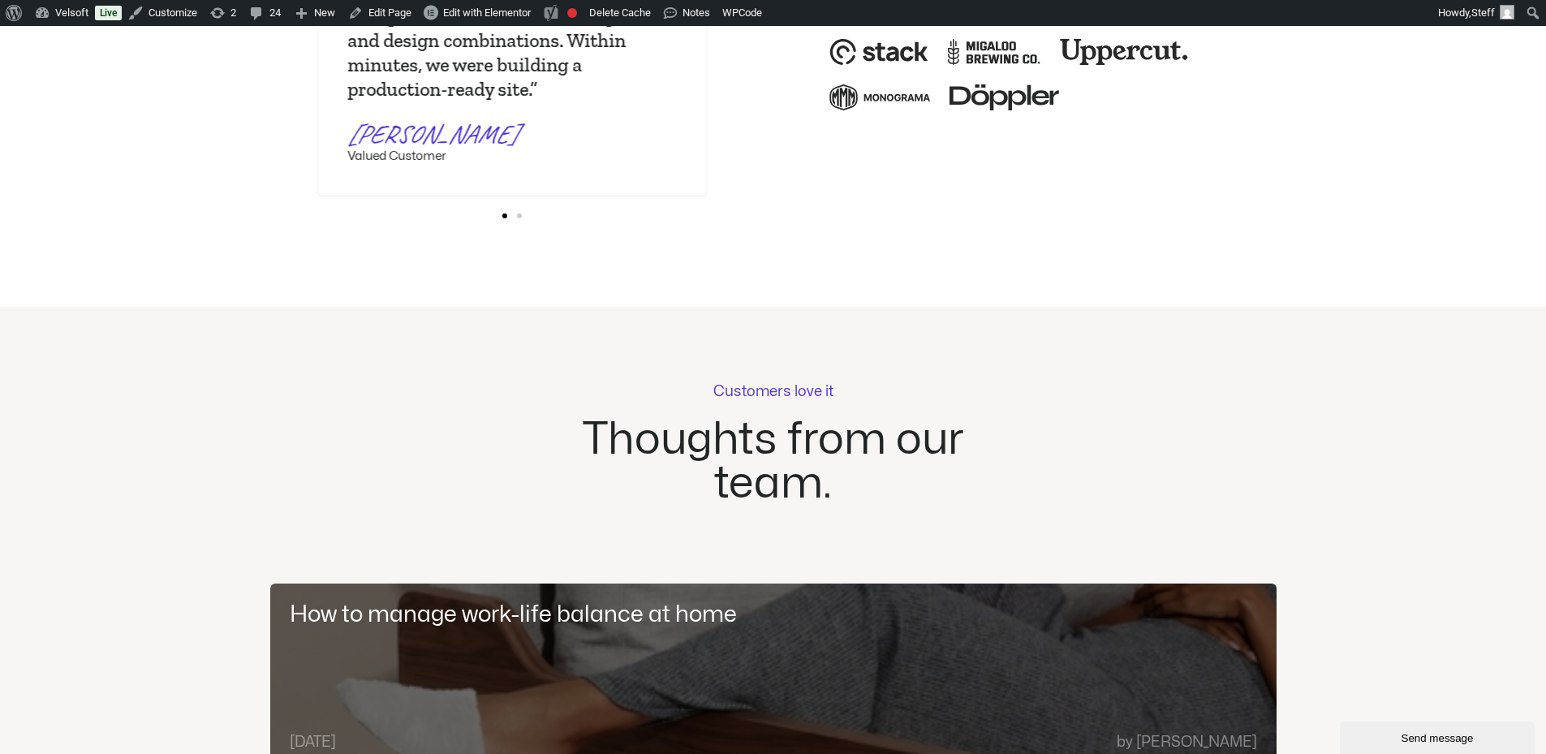
scroll to position [3815, 0]
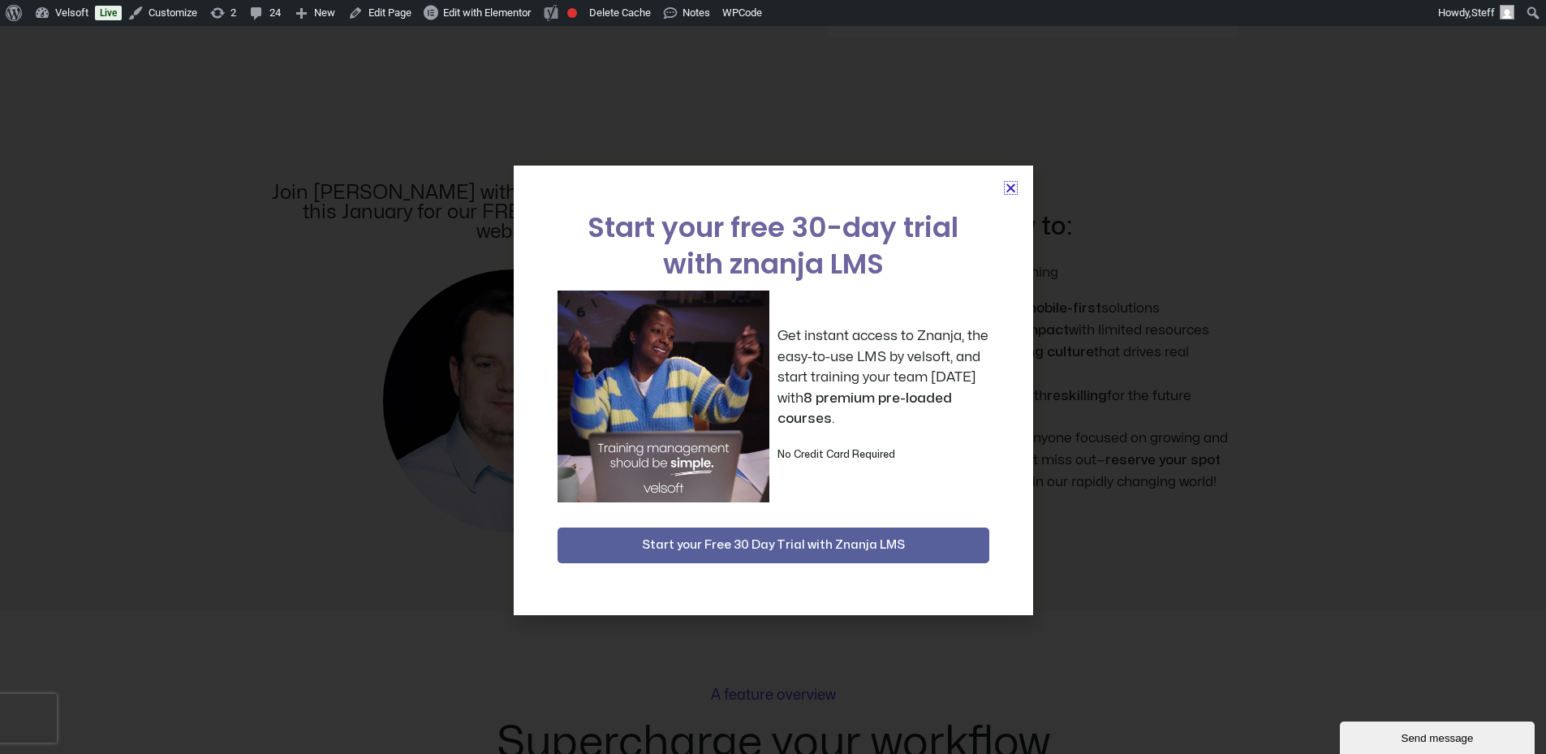
scroll to position [1948, 0]
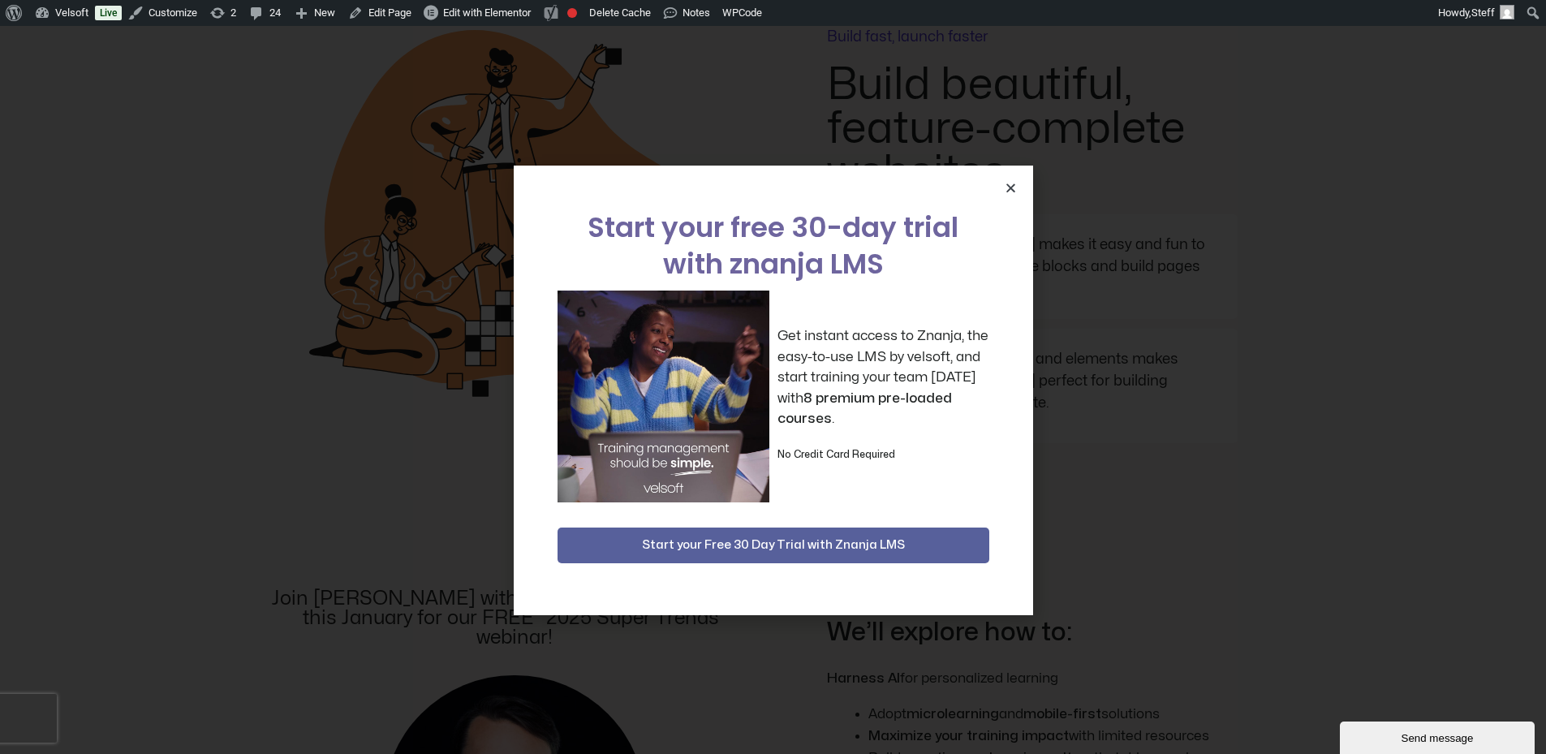
click at [1008, 182] on icon "Close" at bounding box center [1011, 188] width 12 height 12
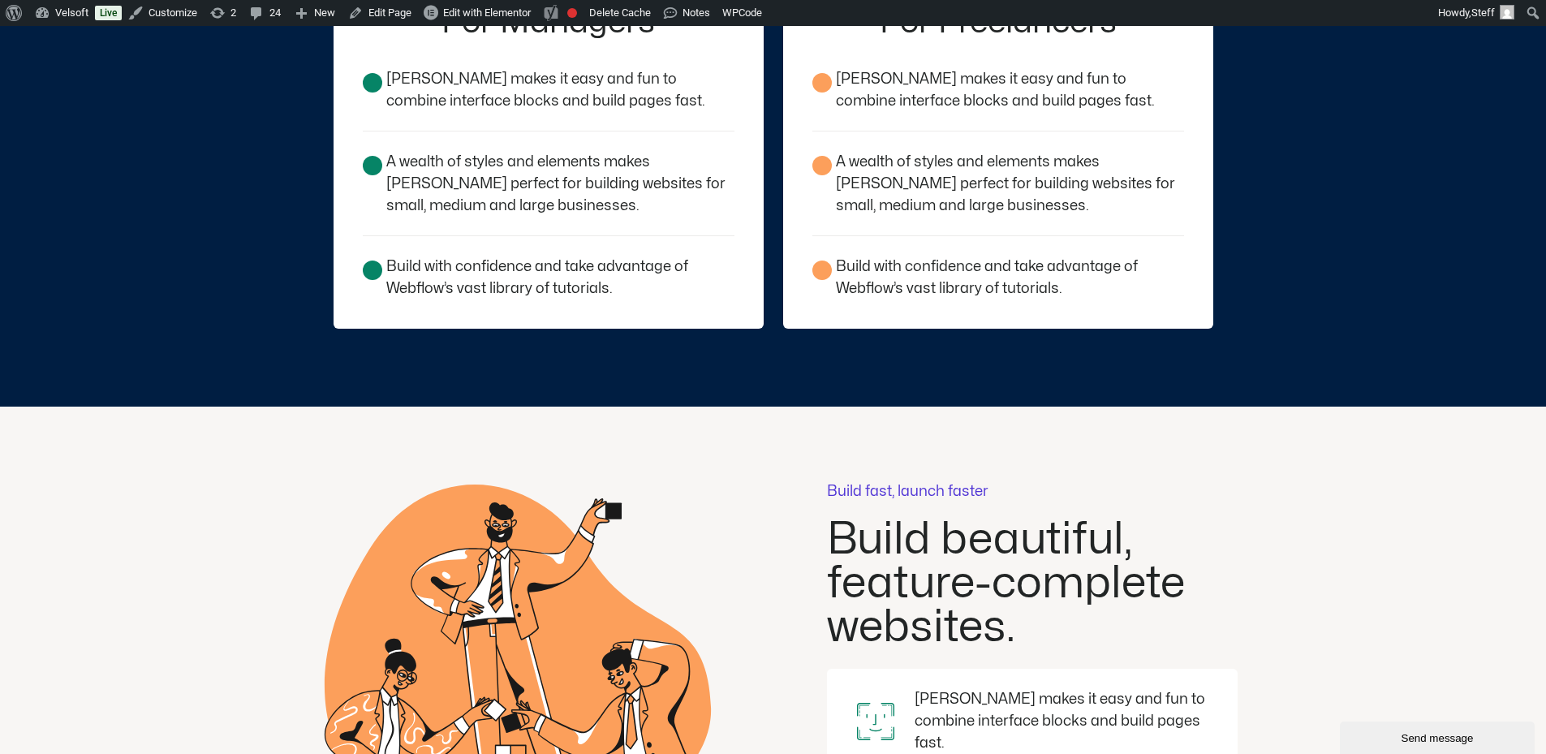
scroll to position [1705, 0]
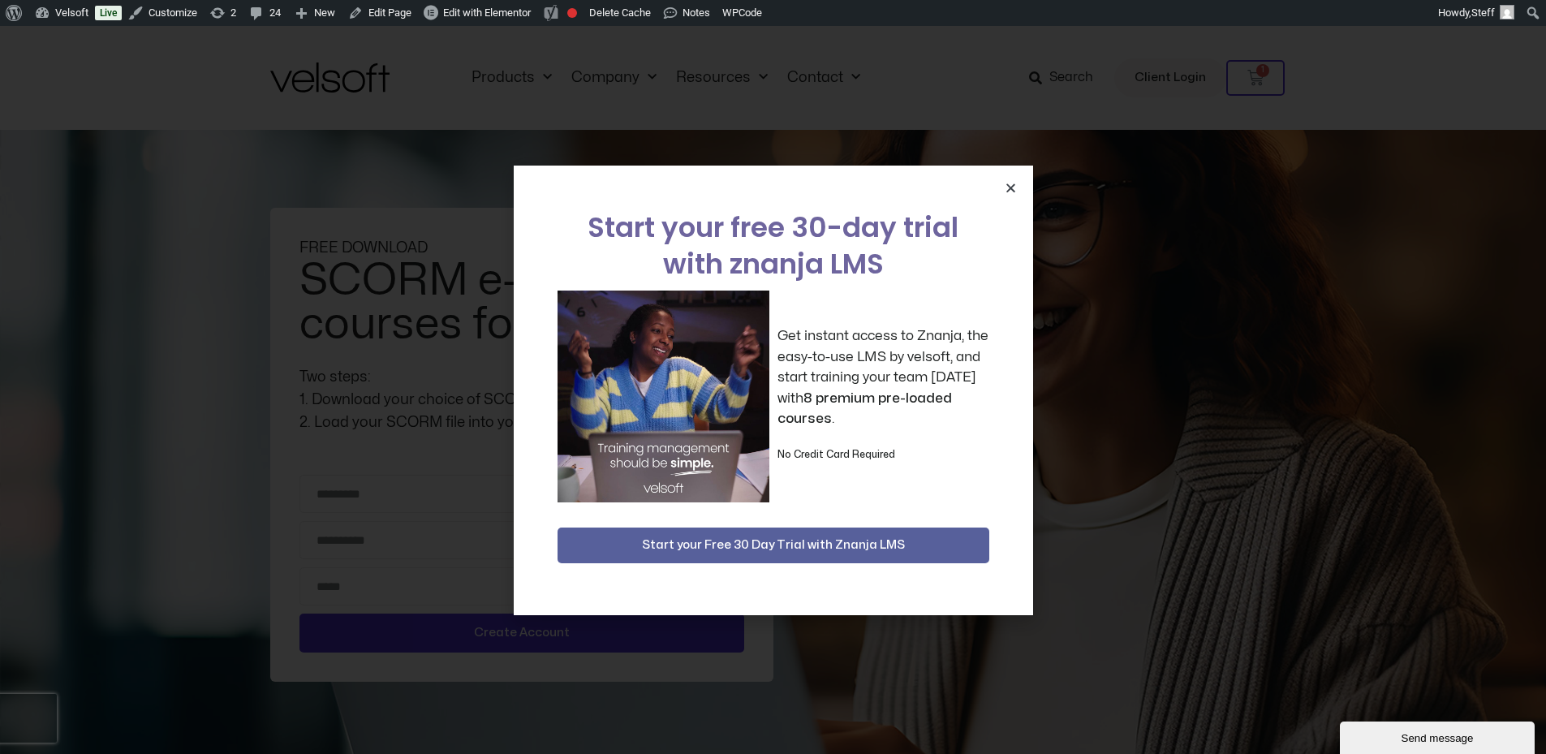
click at [1010, 187] on icon "Close" at bounding box center [1011, 188] width 12 height 12
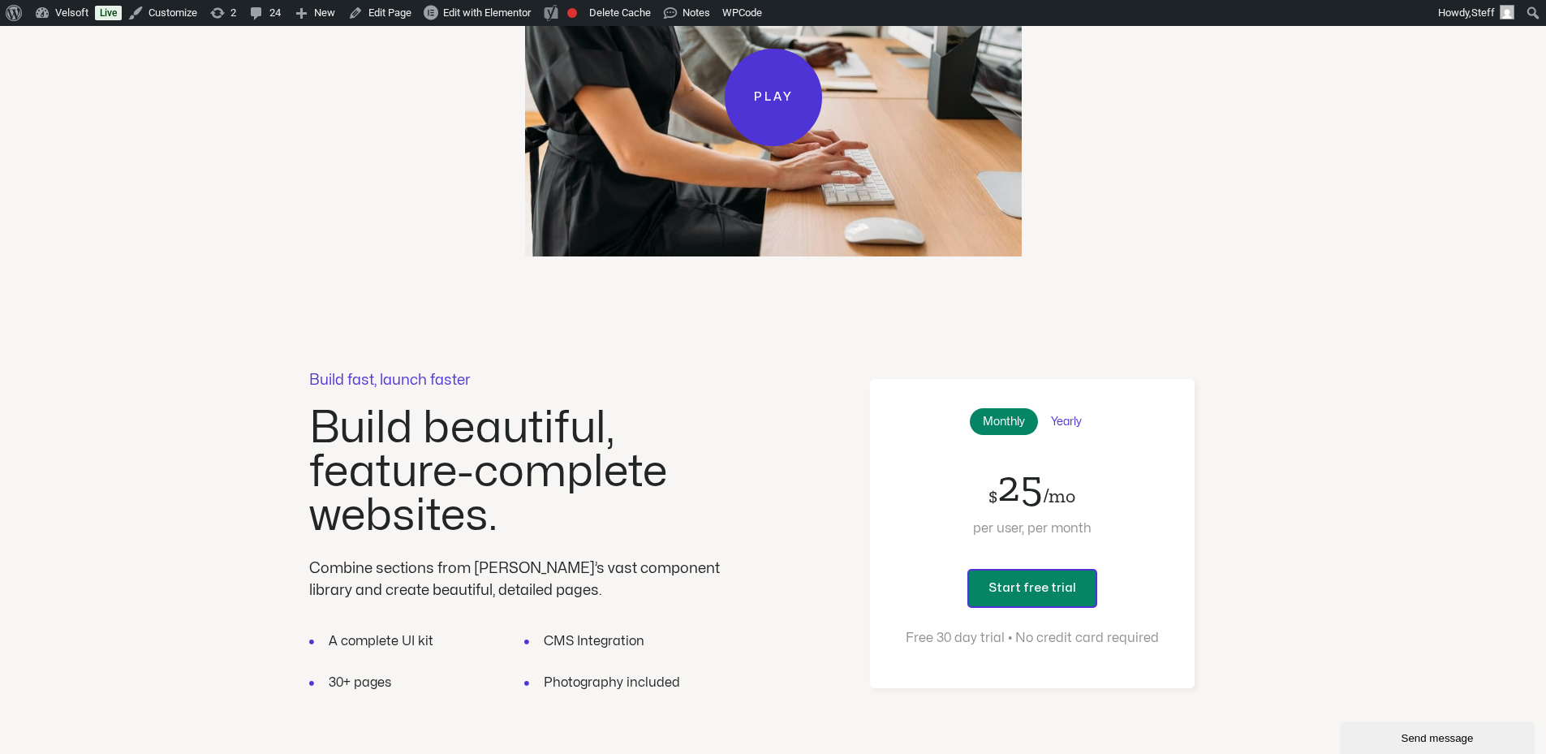
scroll to position [2516, 0]
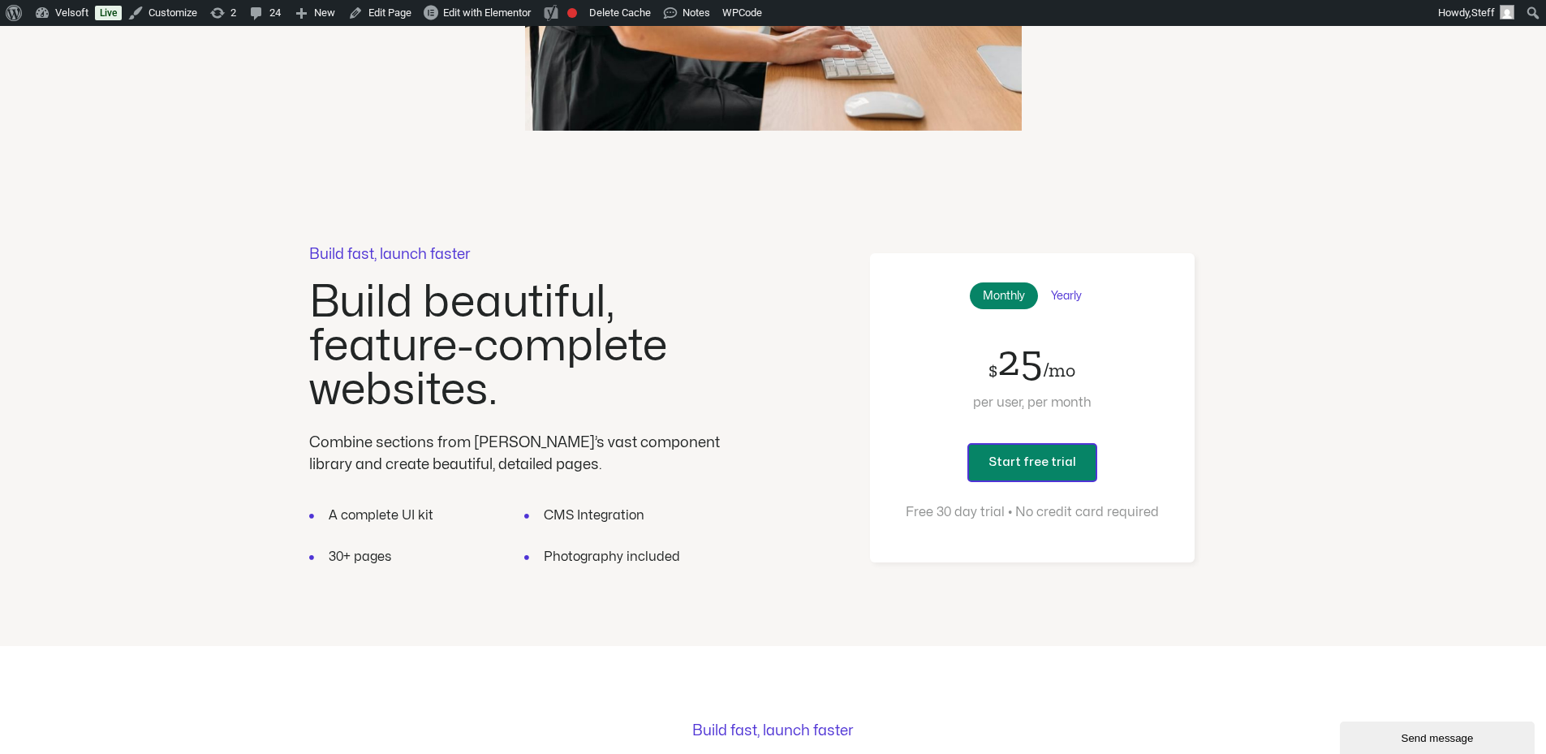
click at [1051, 282] on div "Yearly" at bounding box center [1066, 295] width 57 height 27
click at [1007, 282] on div "Monthly" at bounding box center [1004, 295] width 68 height 27
click at [1058, 282] on div "Yearly" at bounding box center [1066, 295] width 57 height 27
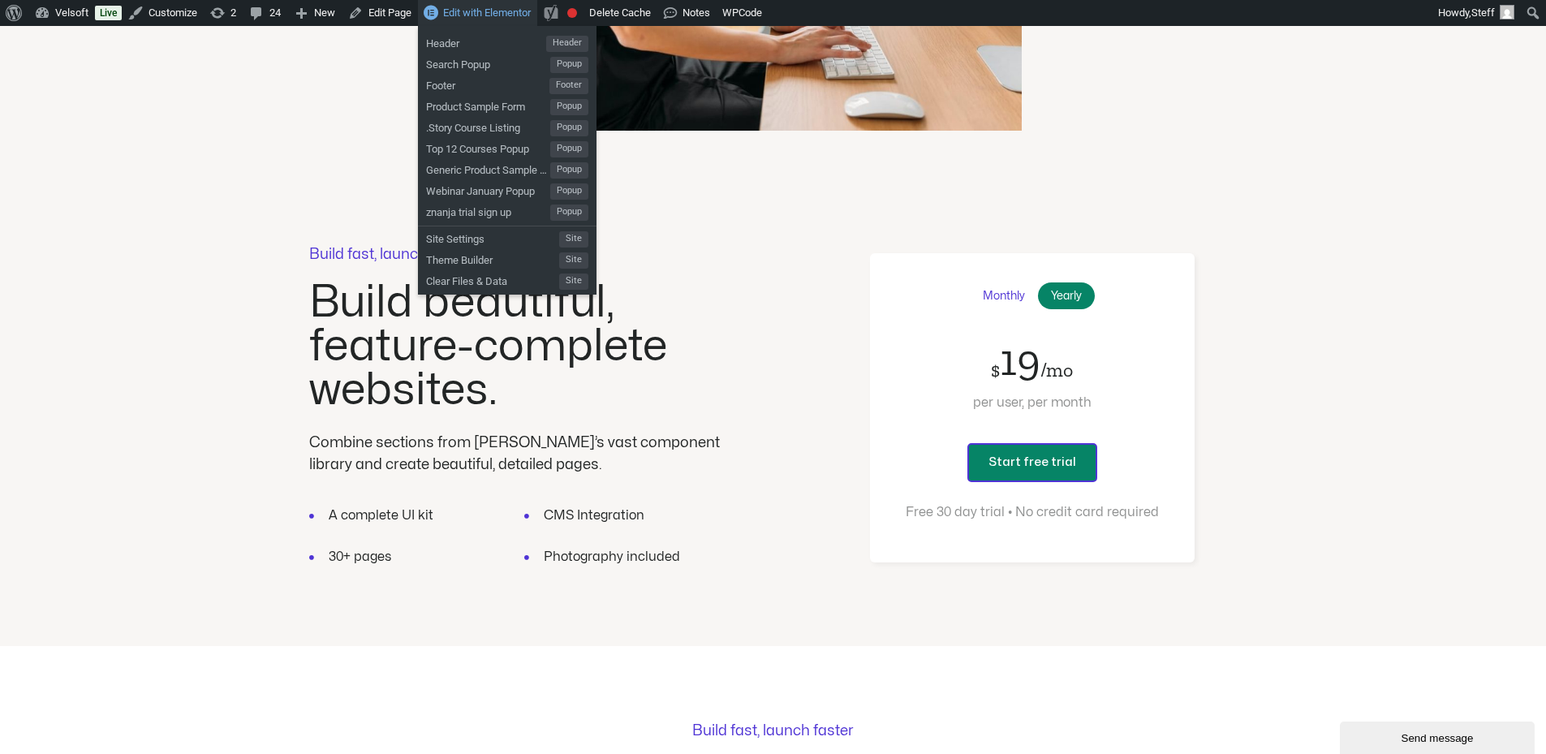
click at [481, 10] on span "Edit with Elementor" at bounding box center [487, 12] width 88 height 12
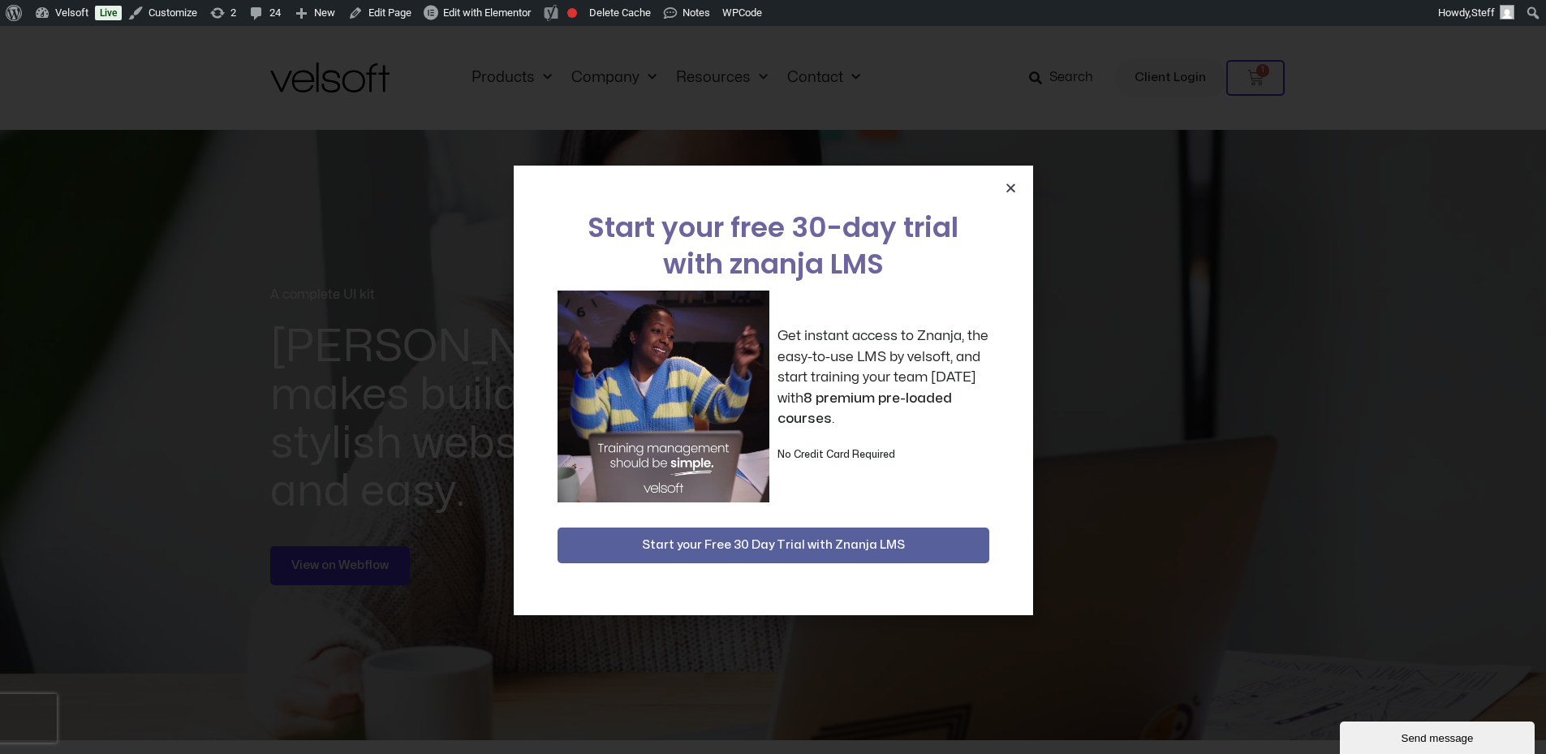
click at [1006, 186] on icon "Close" at bounding box center [1011, 188] width 12 height 12
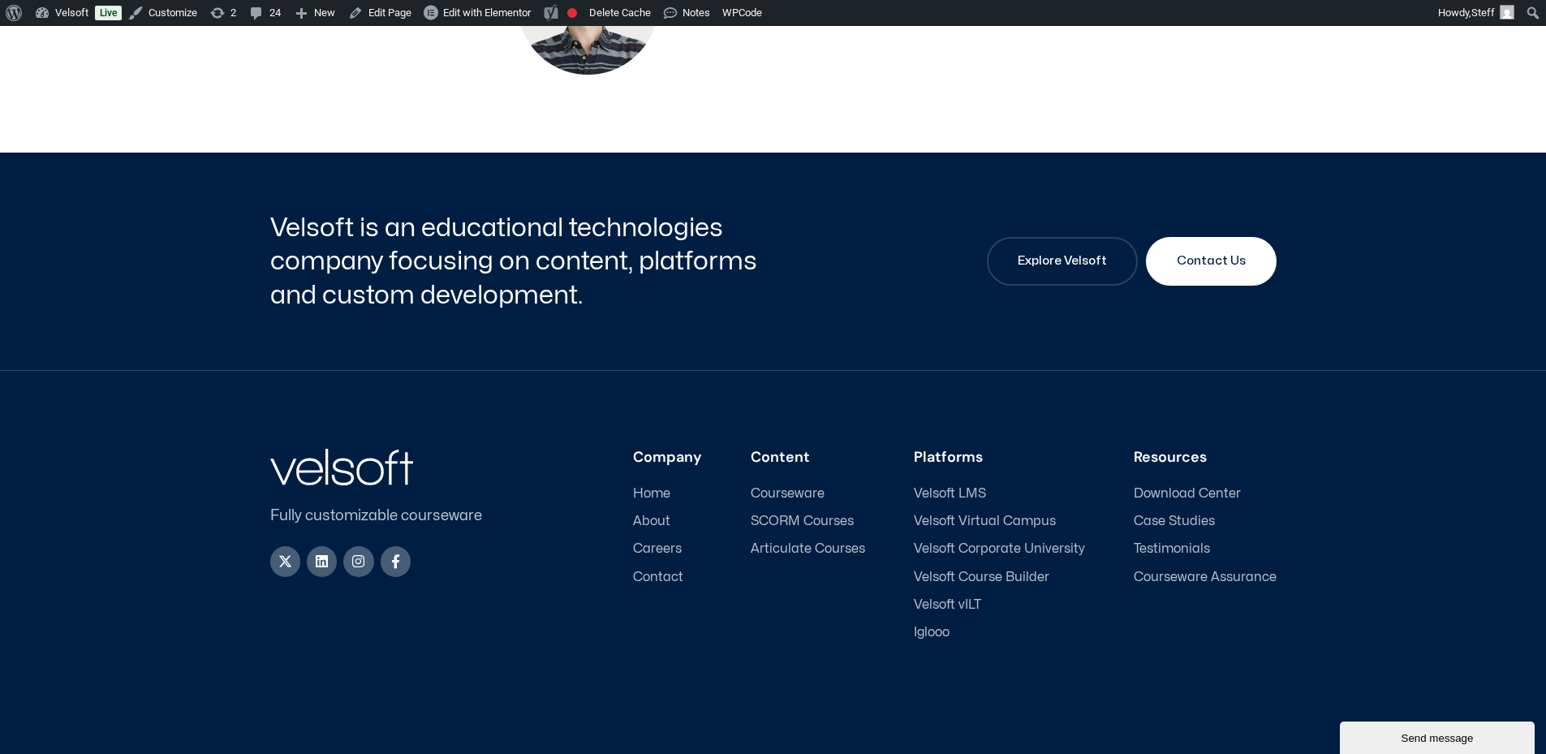
scroll to position [2429, 0]
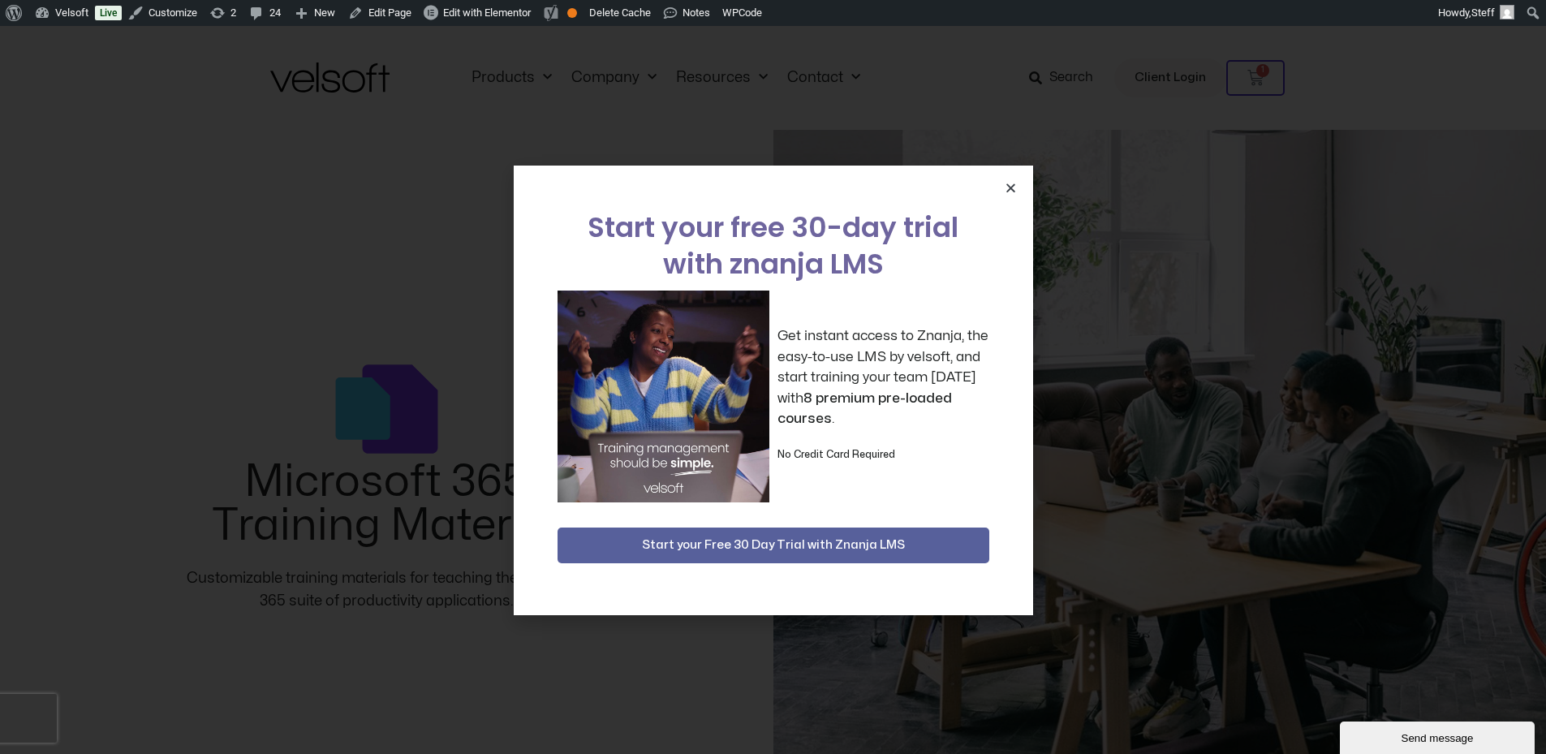
click at [1015, 190] on icon "Close" at bounding box center [1011, 188] width 12 height 12
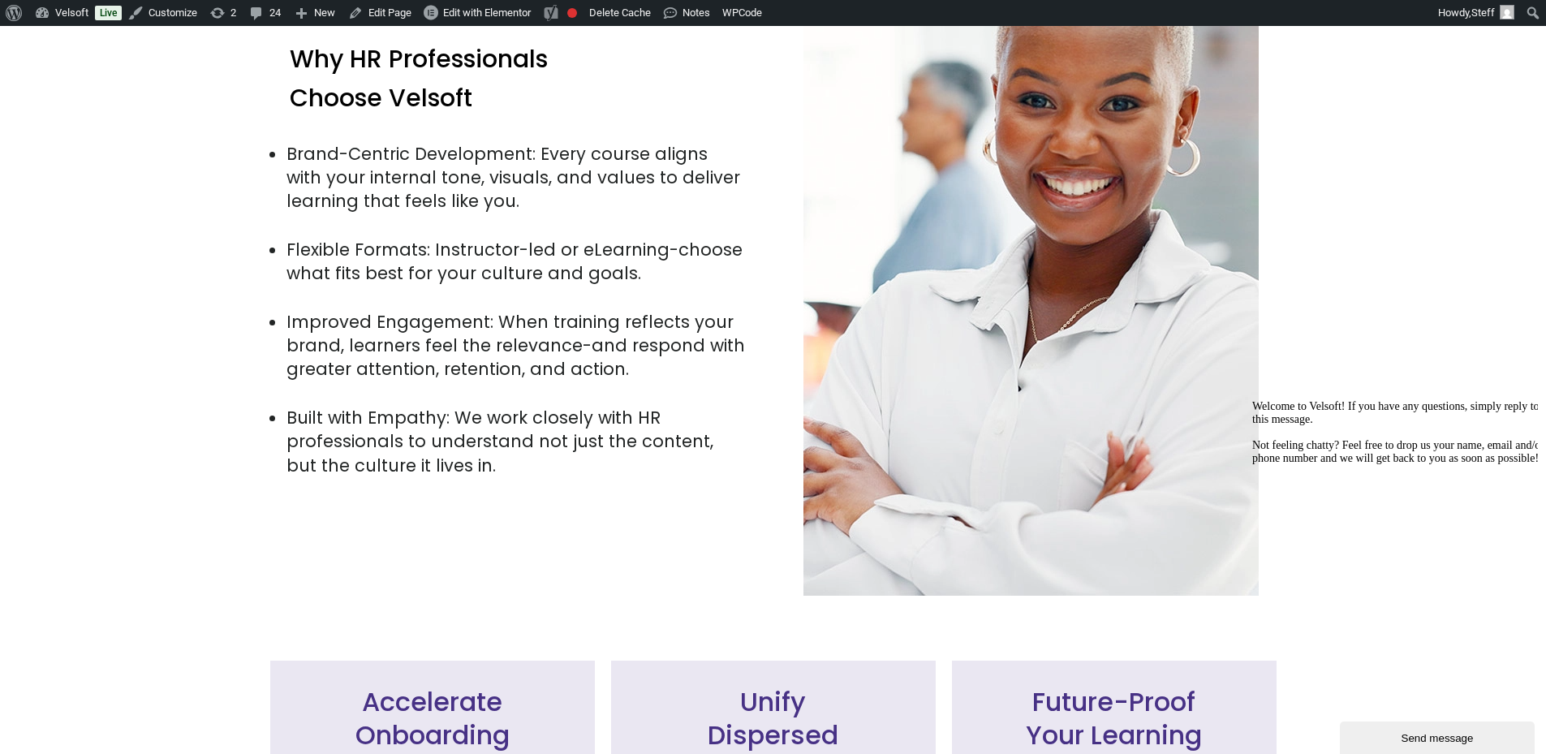
scroll to position [1938, 0]
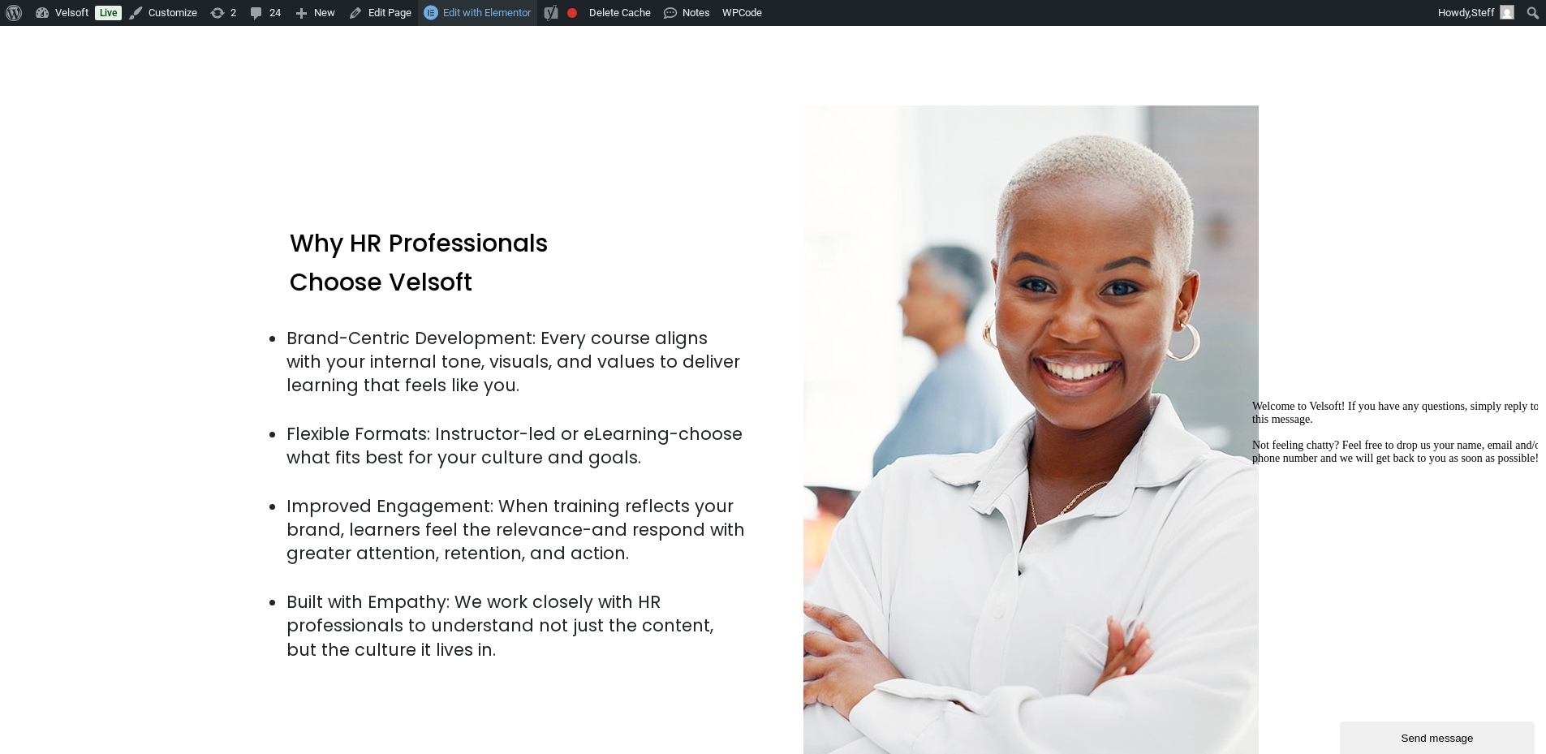
click at [466, 12] on span "Edit with Elementor" at bounding box center [487, 12] width 88 height 12
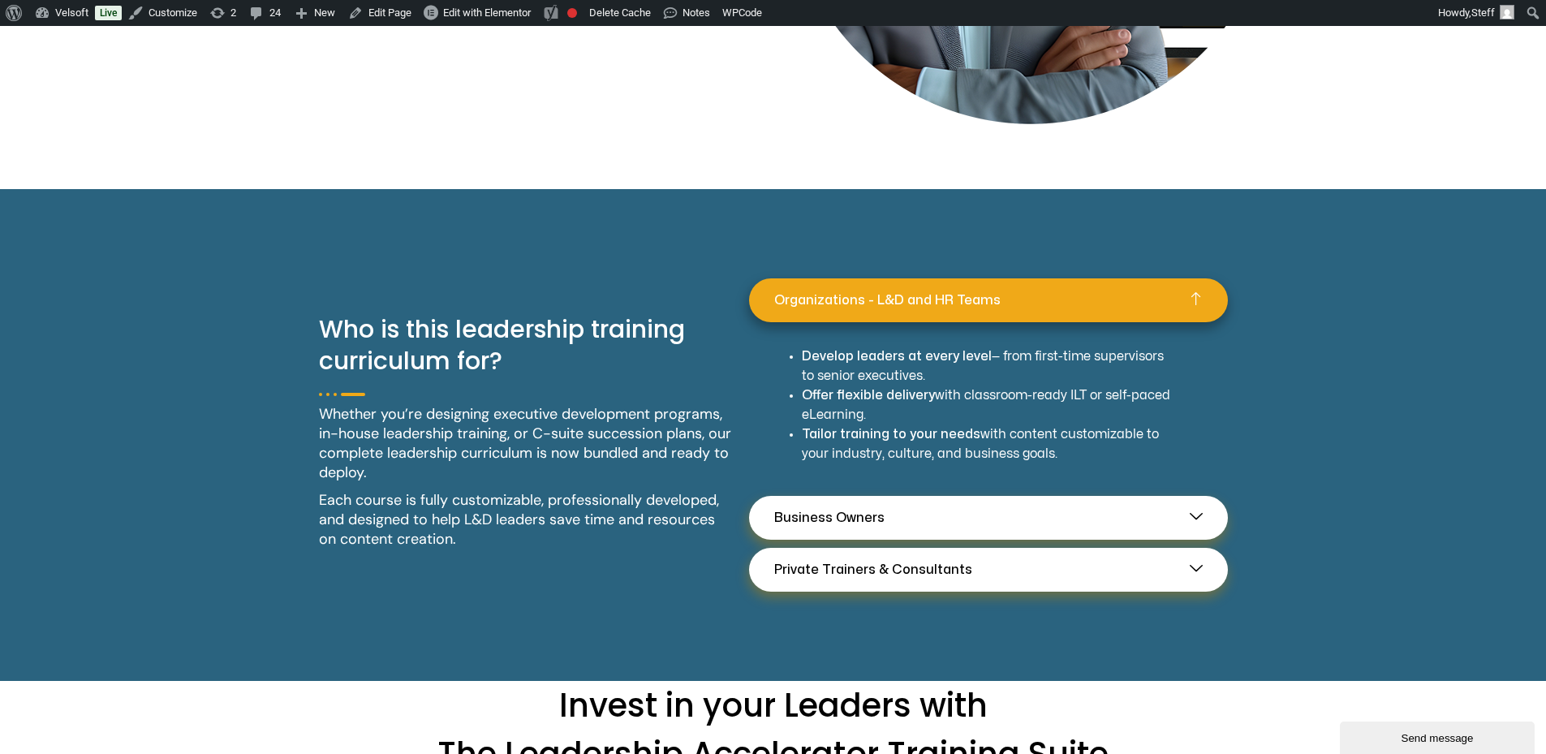
scroll to position [1867, 0]
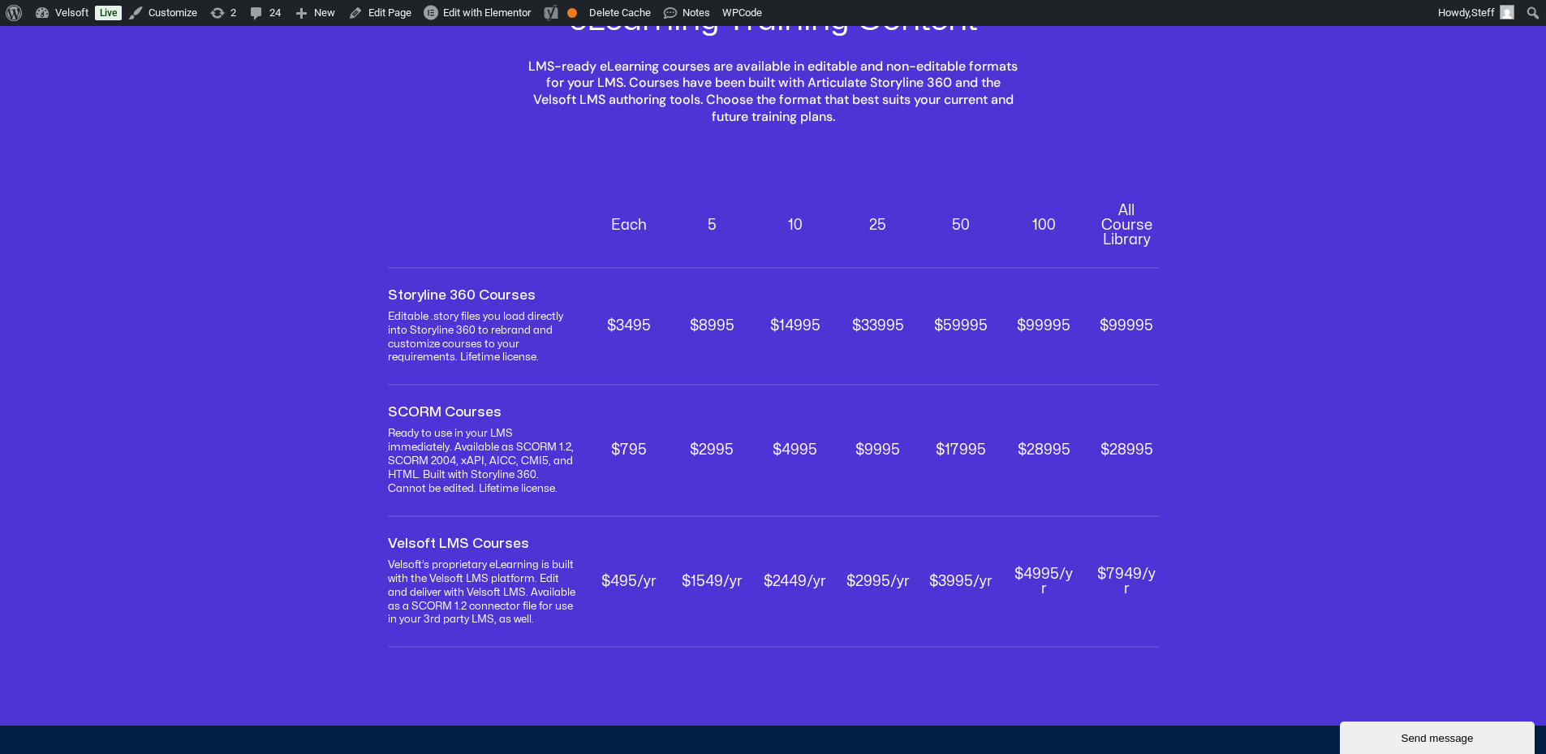
scroll to position [244, 0]
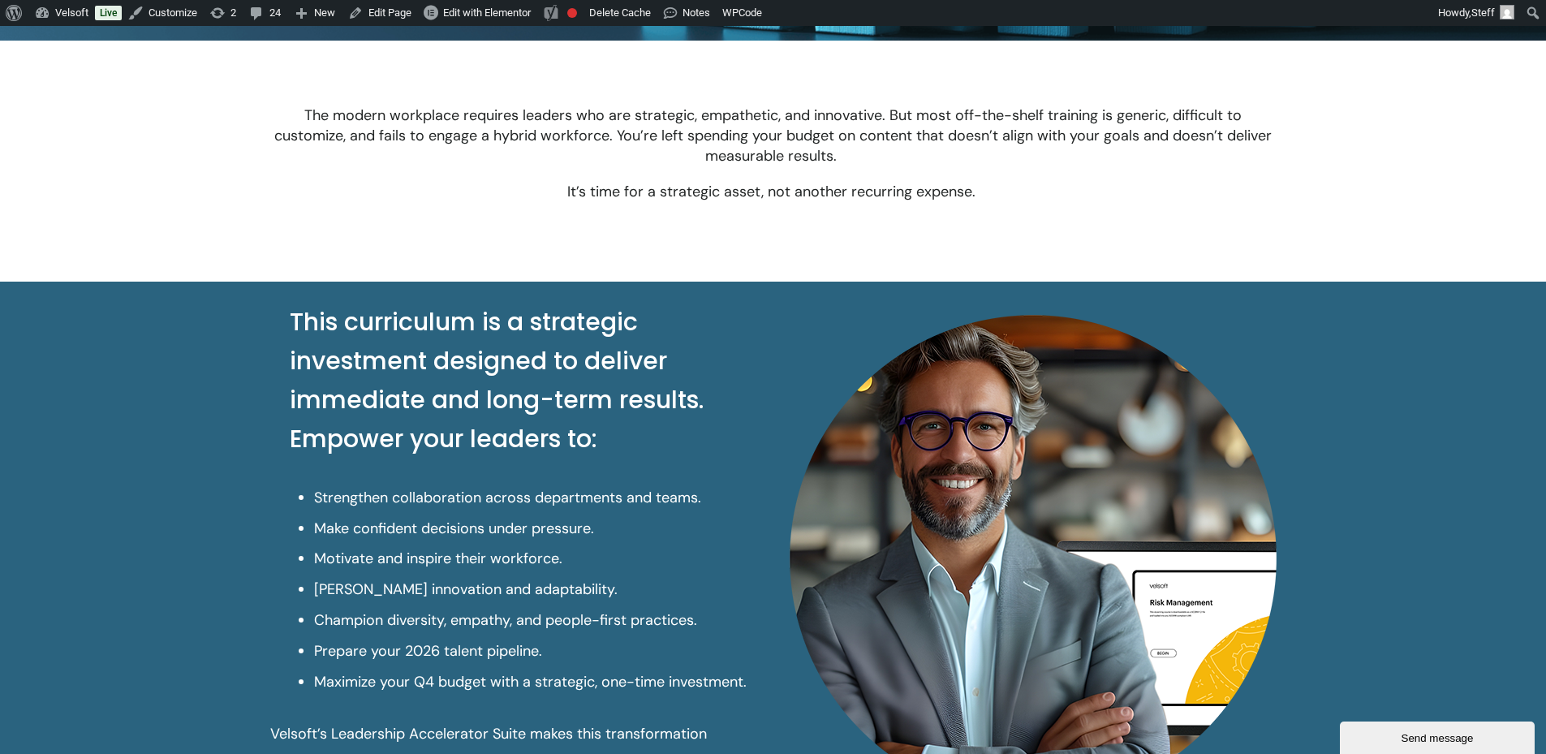
scroll to position [649, 0]
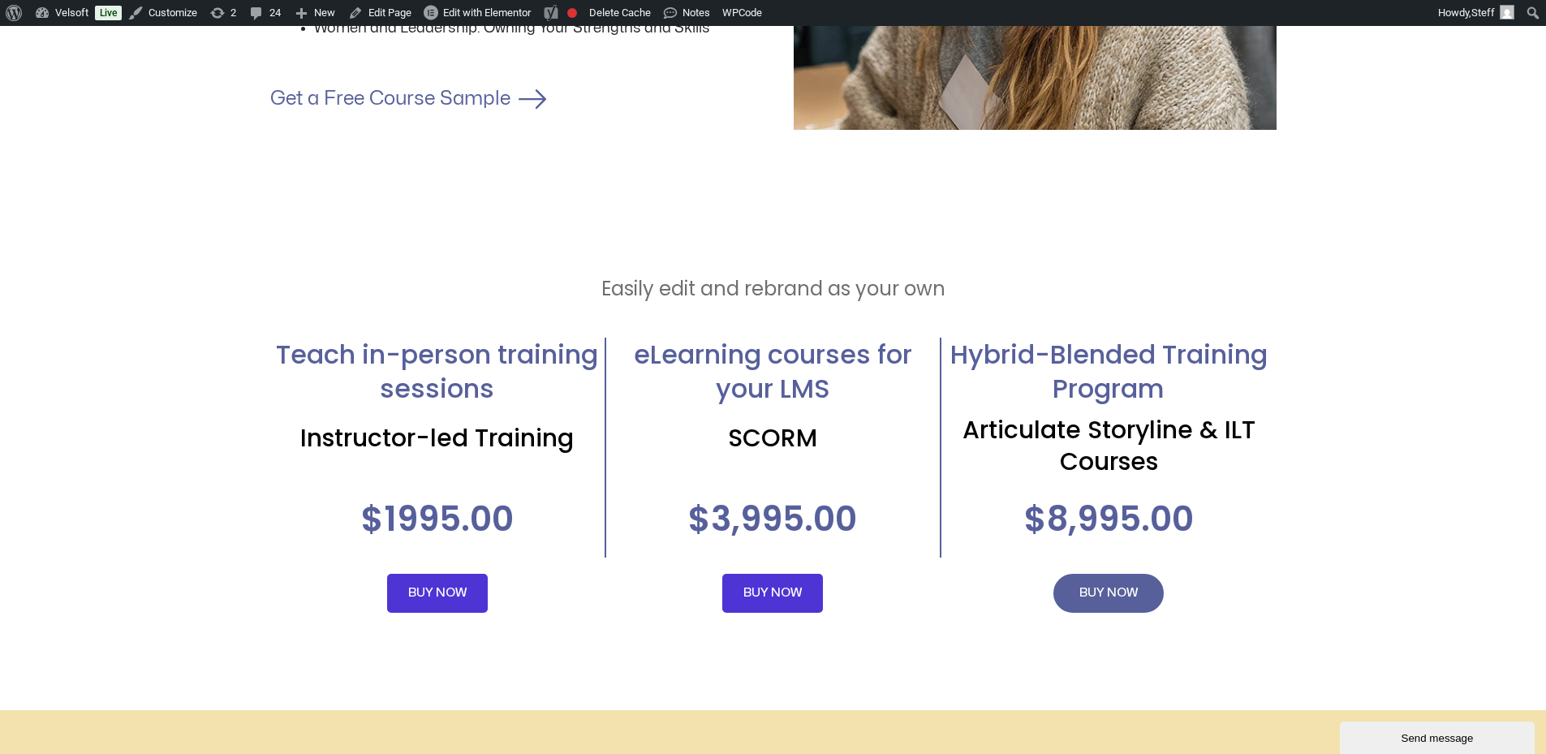
scroll to position [3328, 0]
